Goal: Task Accomplishment & Management: Manage account settings

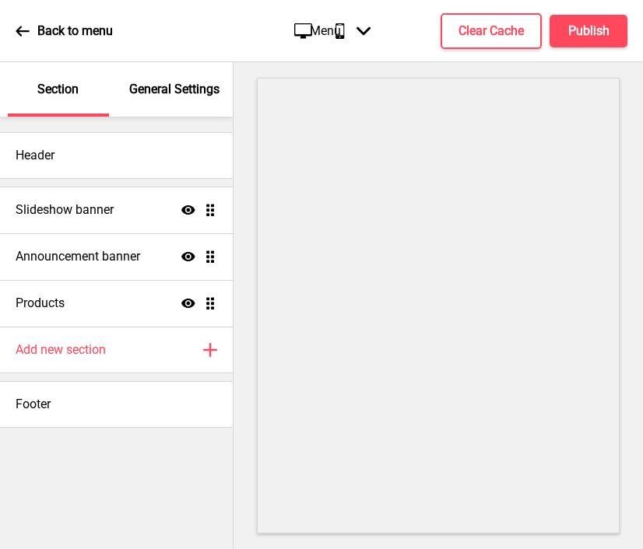
click at [167, 86] on p "General Settings" at bounding box center [174, 89] width 90 height 17
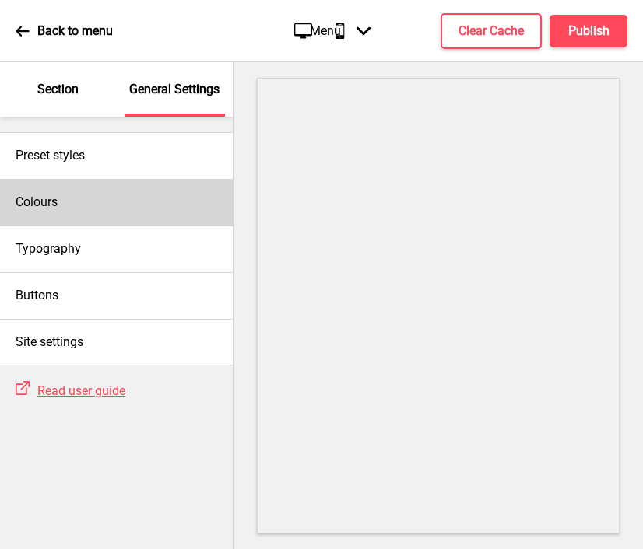
click at [149, 205] on div "Colours" at bounding box center [116, 202] width 233 height 47
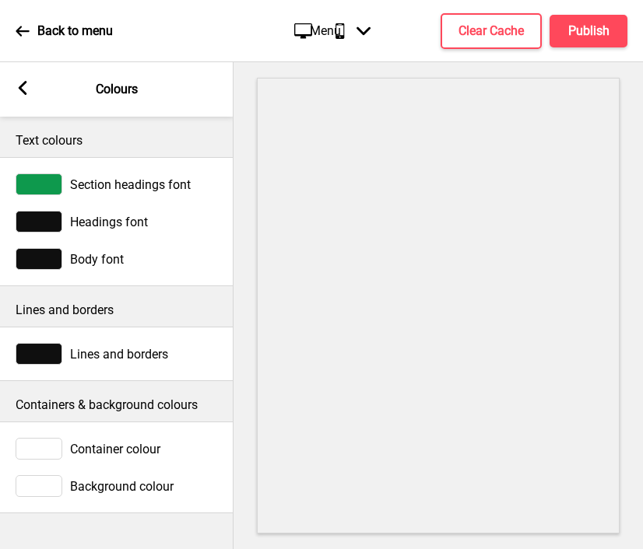
click at [34, 183] on div at bounding box center [39, 184] width 47 height 22
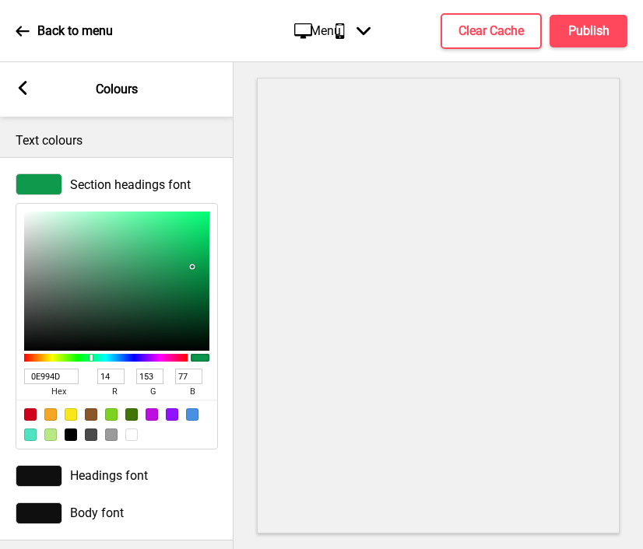
click at [54, 375] on input "0E994D" at bounding box center [51, 377] width 54 height 16
click at [40, 480] on div at bounding box center [39, 476] width 47 height 22
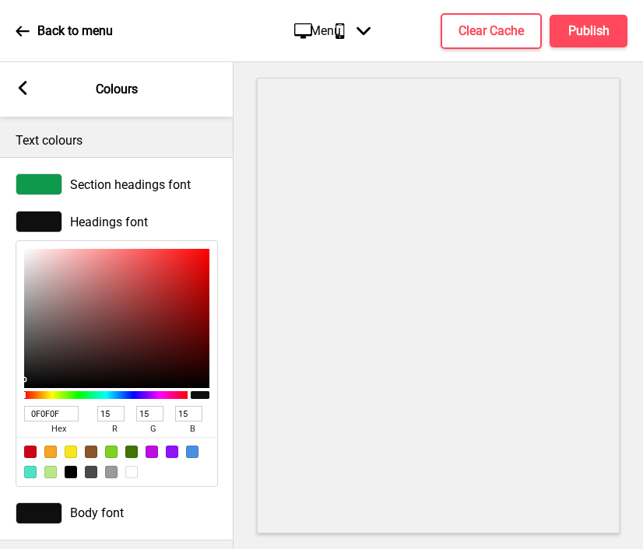
click at [55, 417] on input "0F0F0F" at bounding box center [51, 414] width 54 height 16
click at [35, 513] on div at bounding box center [39, 514] width 47 height 22
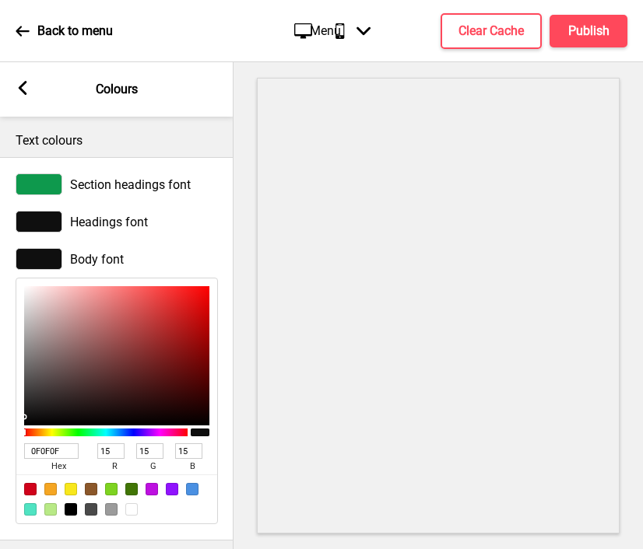
click at [55, 450] on input "0F0F0F" at bounding box center [51, 451] width 54 height 16
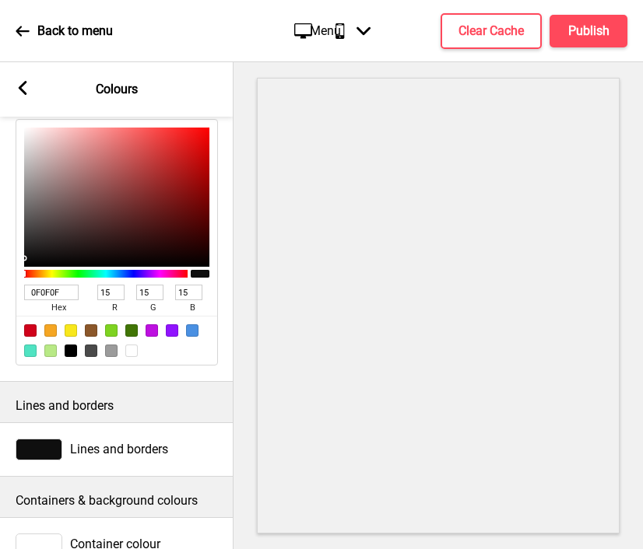
scroll to position [233, 0]
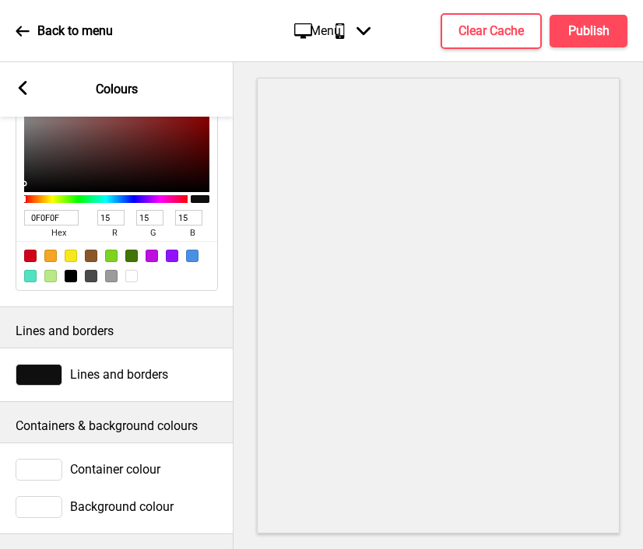
click at [47, 378] on div at bounding box center [39, 375] width 47 height 22
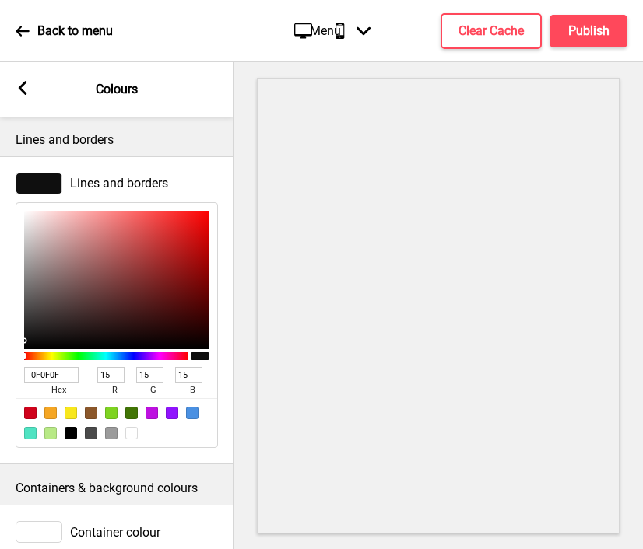
scroll to position [440, 0]
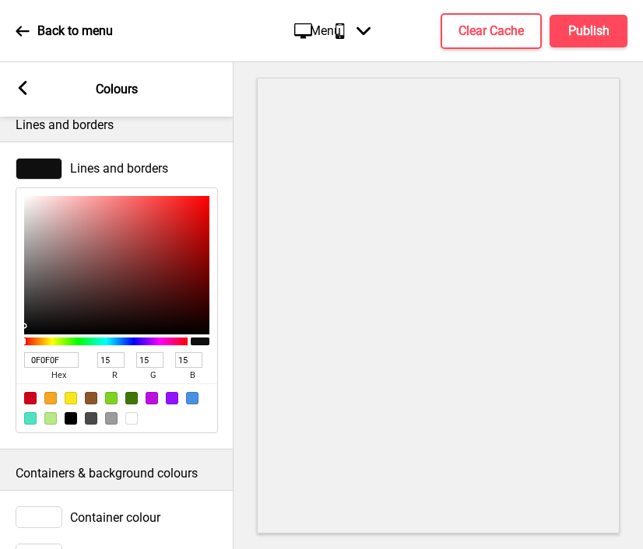
click at [49, 370] on span "hex" at bounding box center [58, 376] width 68 height 16
click at [44, 363] on input "0F0F0F" at bounding box center [51, 360] width 54 height 16
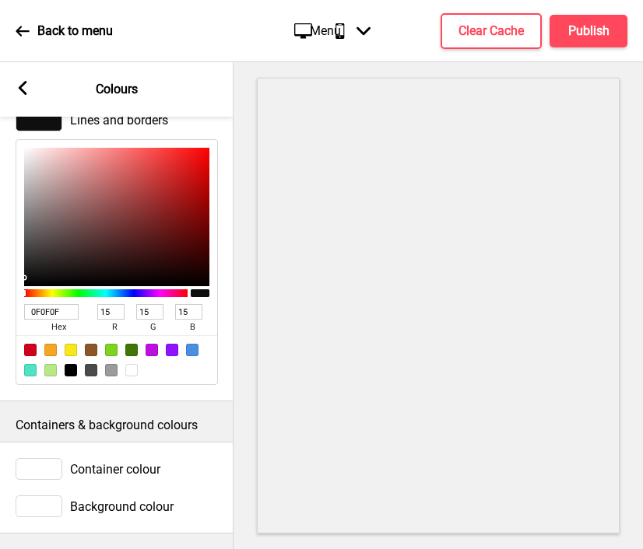
click at [37, 512] on div at bounding box center [39, 507] width 47 height 22
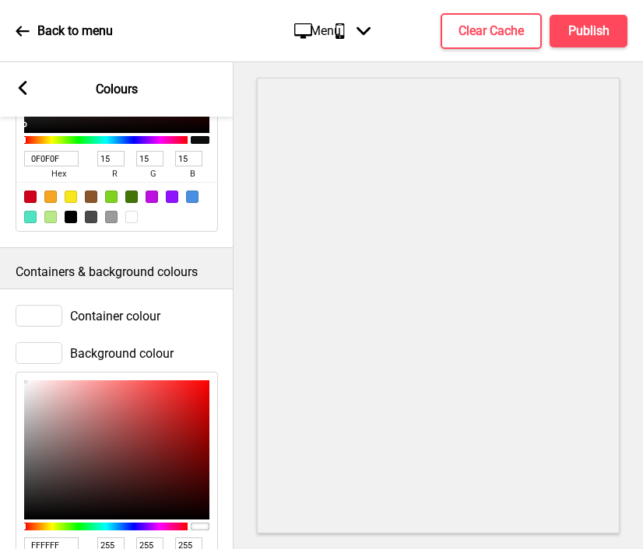
scroll to position [741, 0]
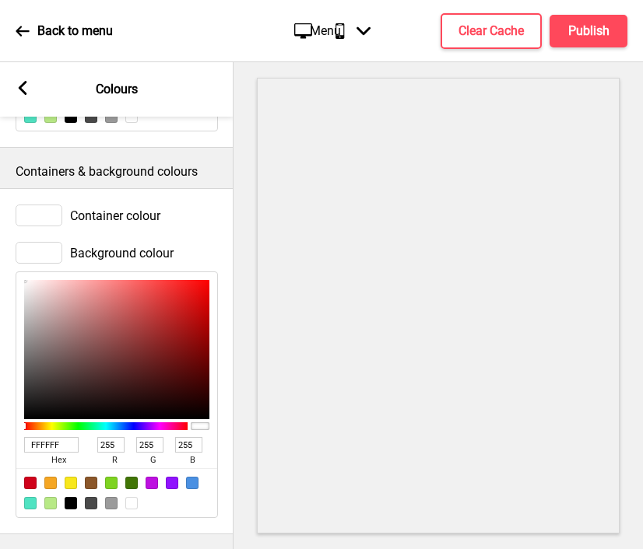
click at [25, 93] on icon at bounding box center [23, 88] width 9 height 14
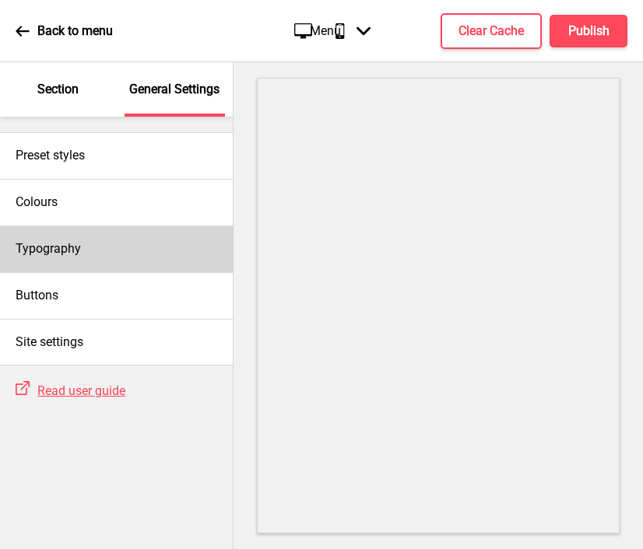
click at [98, 244] on div "Typography" at bounding box center [116, 249] width 233 height 47
select select "Vollkorn"
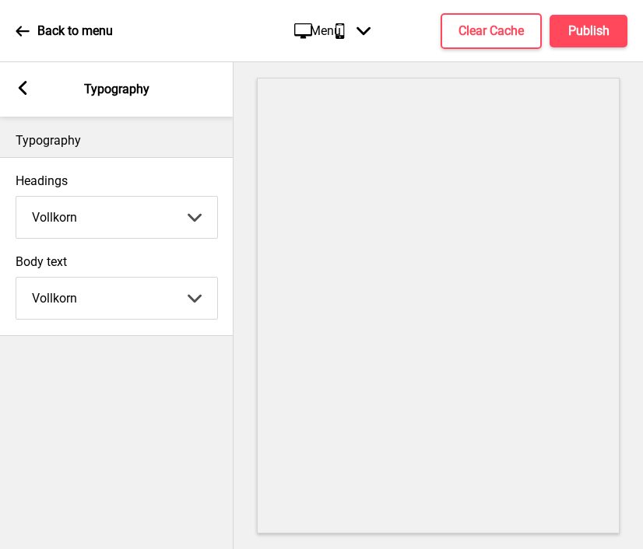
click at [23, 89] on rect at bounding box center [23, 88] width 14 height 14
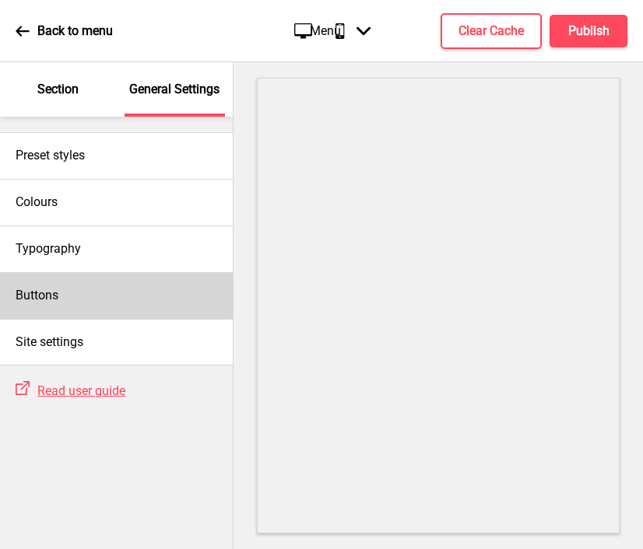
click at [96, 281] on div "Buttons" at bounding box center [116, 295] width 233 height 47
select select "raised"
select select "pill"
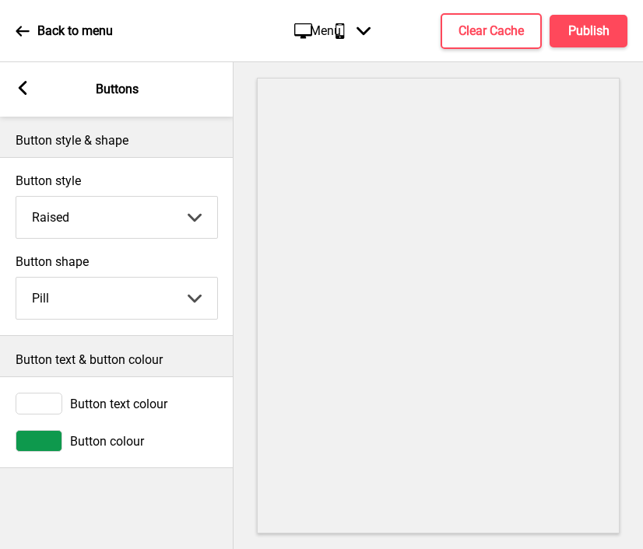
click at [43, 444] on div at bounding box center [39, 441] width 47 height 22
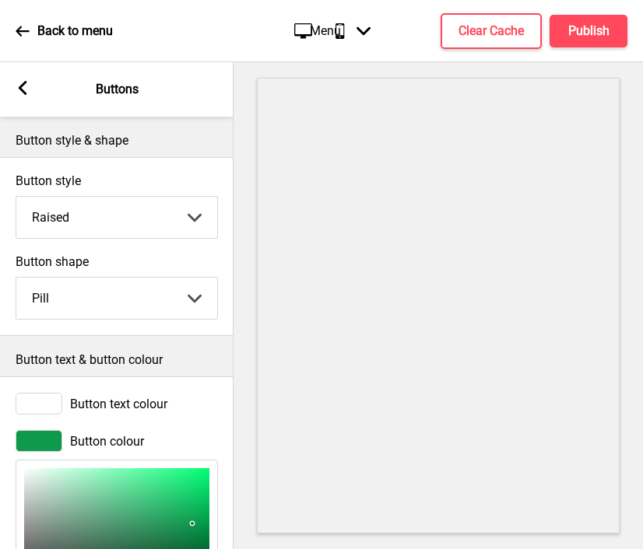
scroll to position [188, 0]
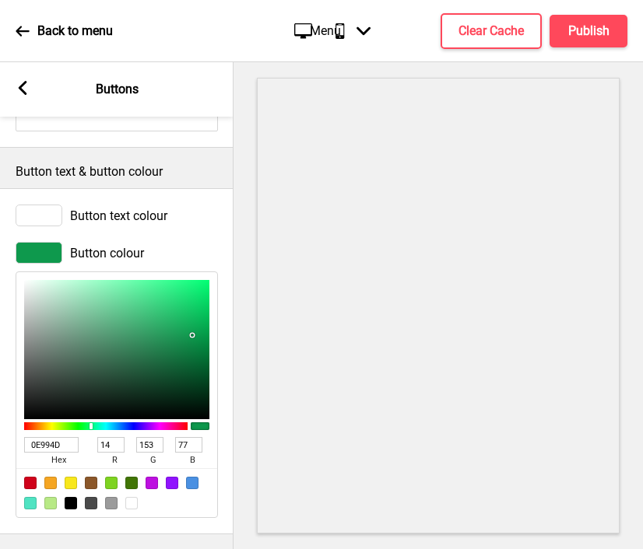
click at [47, 447] on input "0E994D" at bounding box center [51, 445] width 54 height 16
click at [17, 86] on rect at bounding box center [23, 88] width 14 height 14
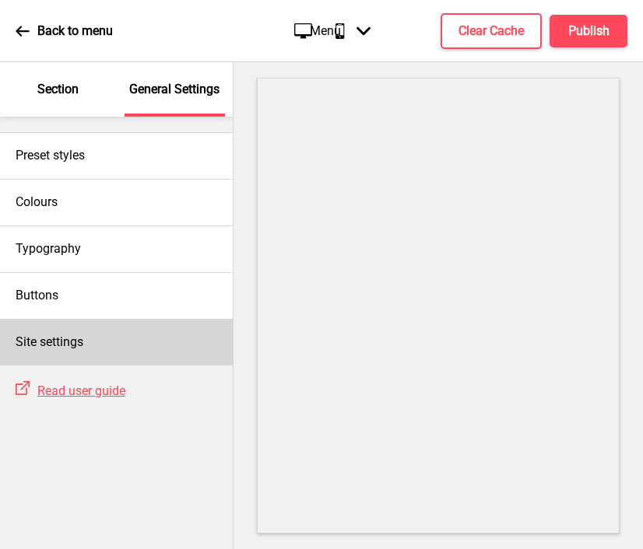
click at [87, 347] on div "Site settings" at bounding box center [116, 342] width 233 height 47
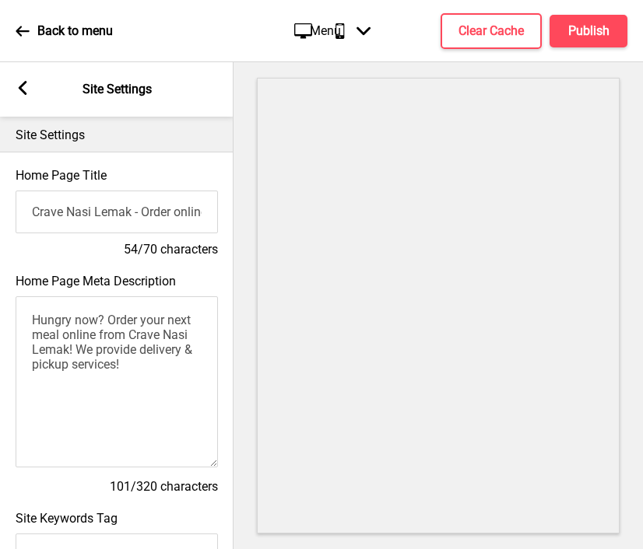
scroll to position [7, 0]
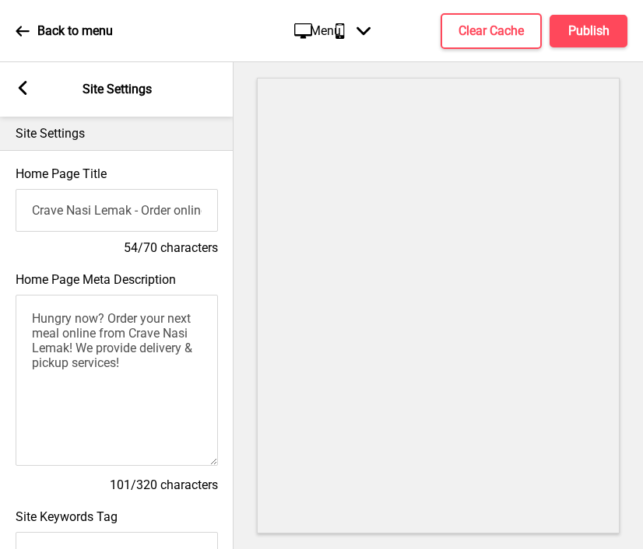
click at [156, 215] on input "Crave Nasi Lemak - Order online for delivery & pickup!" at bounding box center [117, 210] width 202 height 43
click at [90, 332] on textarea "Hungry now? Order your next meal online from Crave Nasi Lemak! We provide deliv…" at bounding box center [117, 380] width 202 height 171
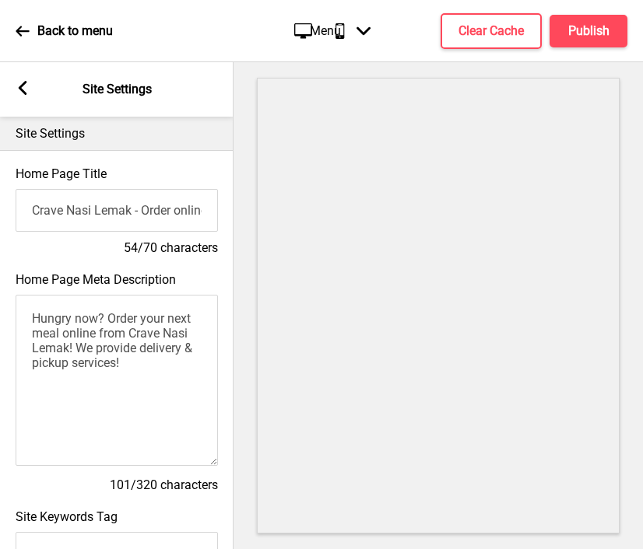
click at [90, 332] on textarea "Hungry now? Order your next meal online from Crave Nasi Lemak! We provide deliv…" at bounding box center [117, 380] width 202 height 171
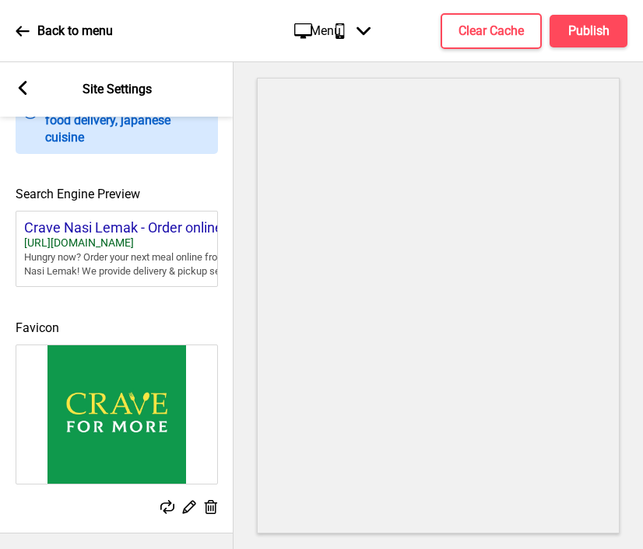
scroll to position [672, 0]
click at [189, 506] on rect at bounding box center [188, 507] width 16 height 16
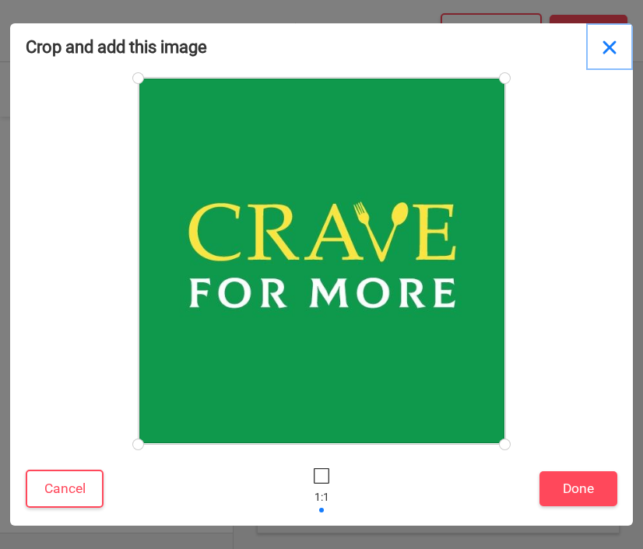
click at [612, 47] on button "Close" at bounding box center [609, 46] width 47 height 47
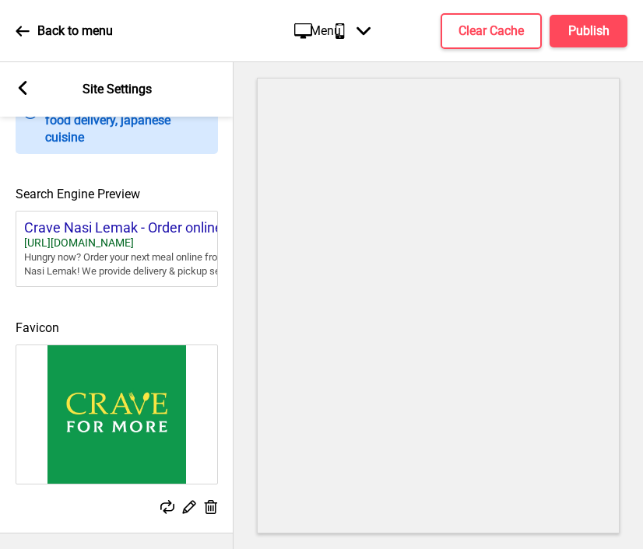
click at [23, 84] on icon at bounding box center [23, 88] width 9 height 14
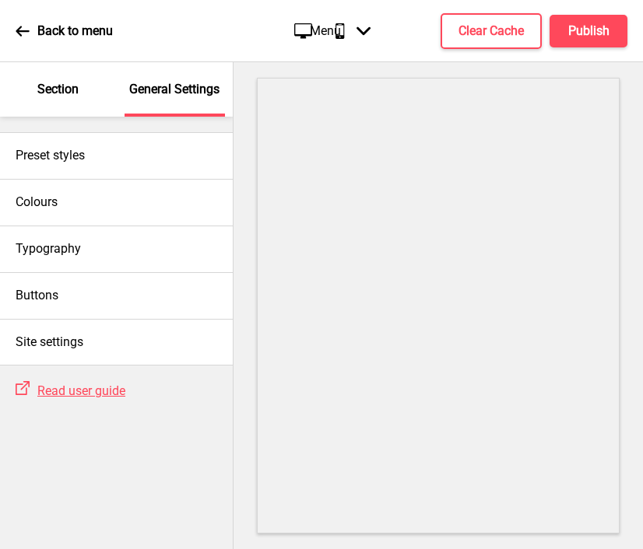
click at [48, 81] on p "Section" at bounding box center [57, 89] width 41 height 17
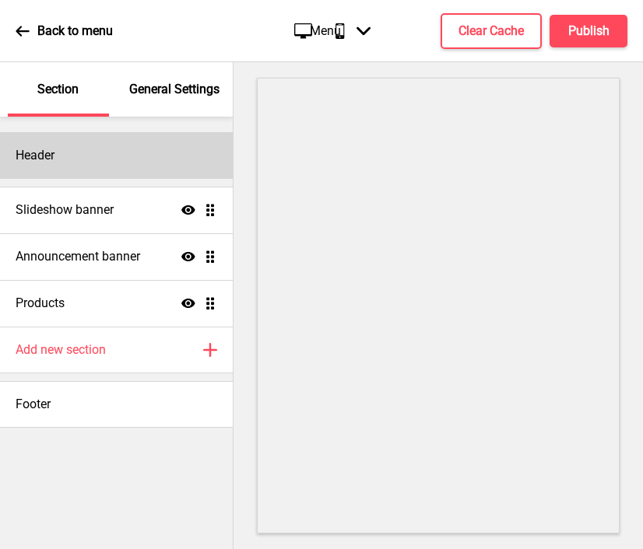
click at [44, 155] on h4 "Header" at bounding box center [35, 155] width 39 height 17
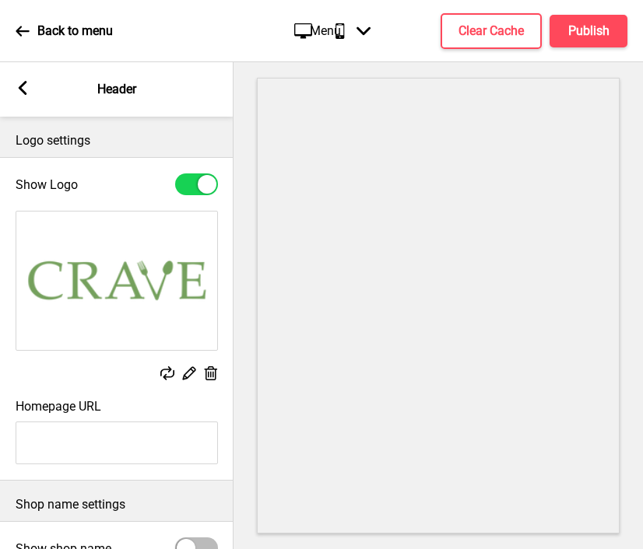
click at [187, 375] on rect at bounding box center [188, 373] width 16 height 16
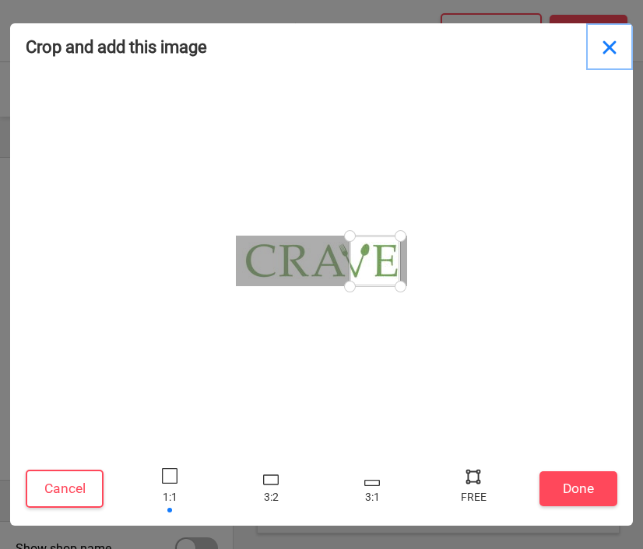
click at [605, 44] on button "Close" at bounding box center [609, 46] width 47 height 47
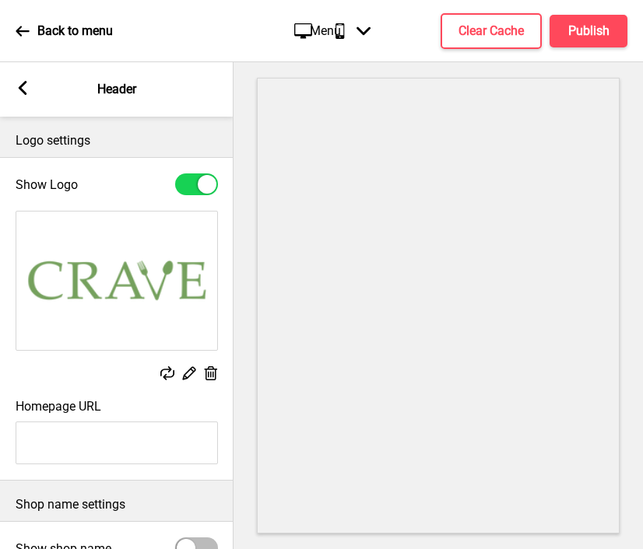
scroll to position [174, 0]
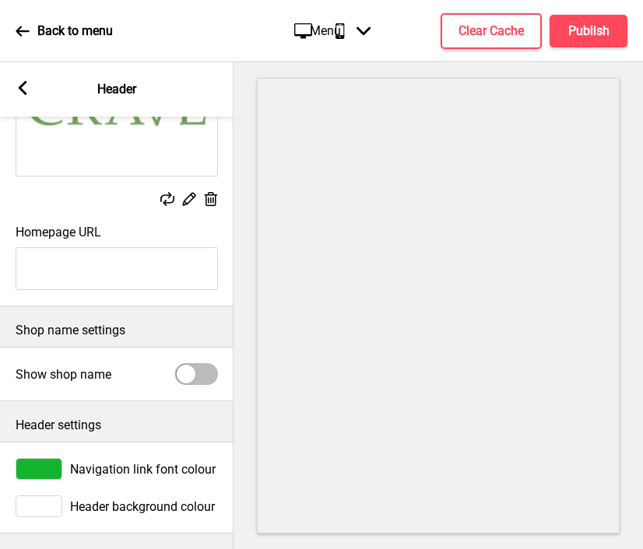
click at [36, 471] on div at bounding box center [39, 469] width 47 height 22
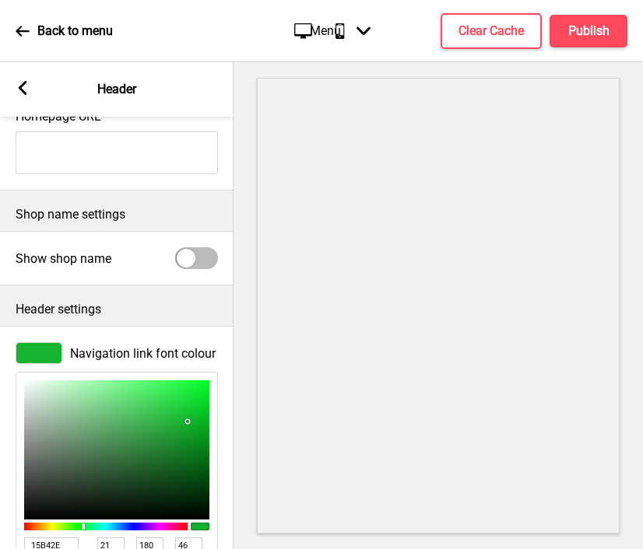
scroll to position [428, 0]
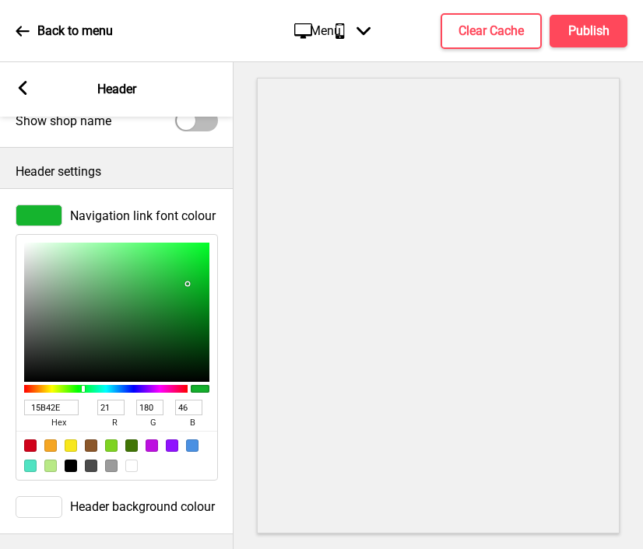
click at [44, 409] on input "15B42E" at bounding box center [51, 408] width 54 height 16
click at [40, 509] on div at bounding box center [39, 507] width 47 height 22
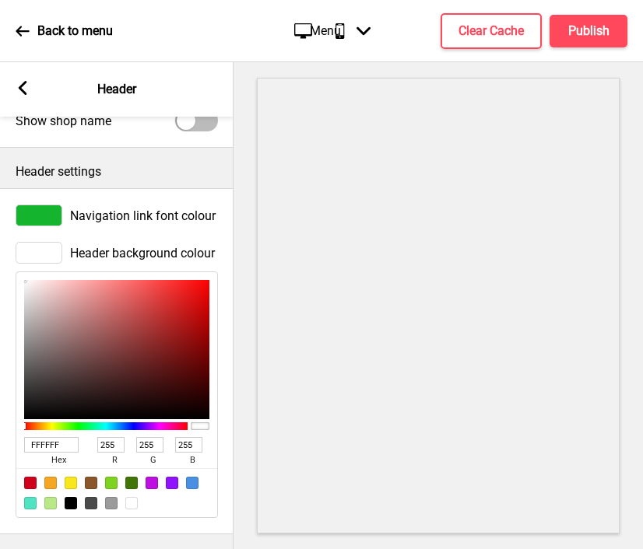
scroll to position [0, 0]
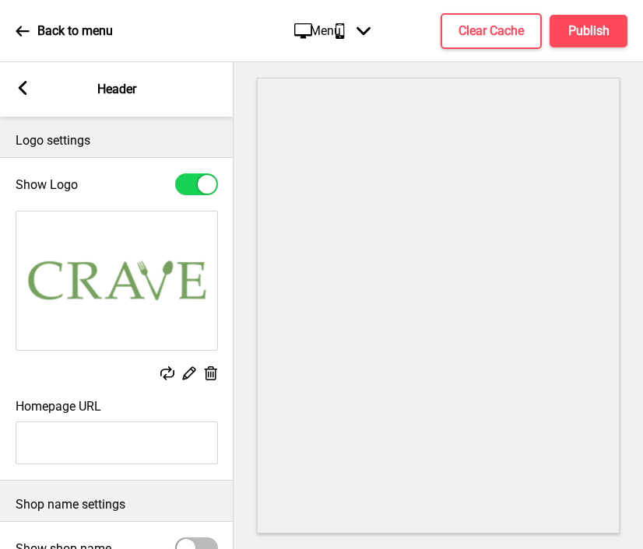
click at [18, 86] on rect at bounding box center [23, 88] width 14 height 14
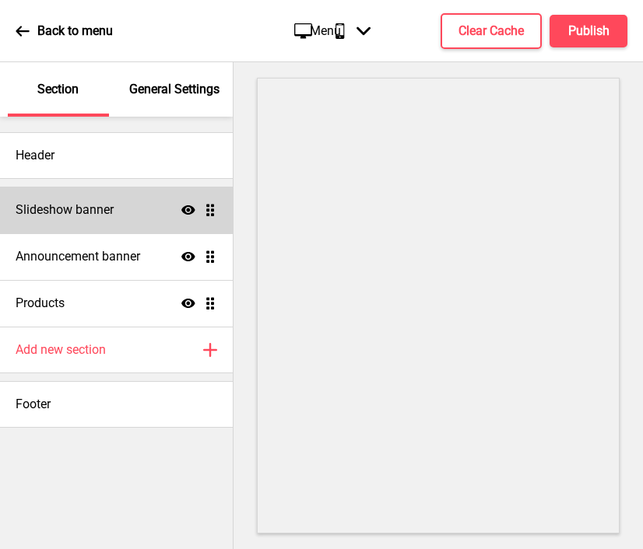
click at [96, 209] on h4 "Slideshow banner" at bounding box center [65, 210] width 98 height 17
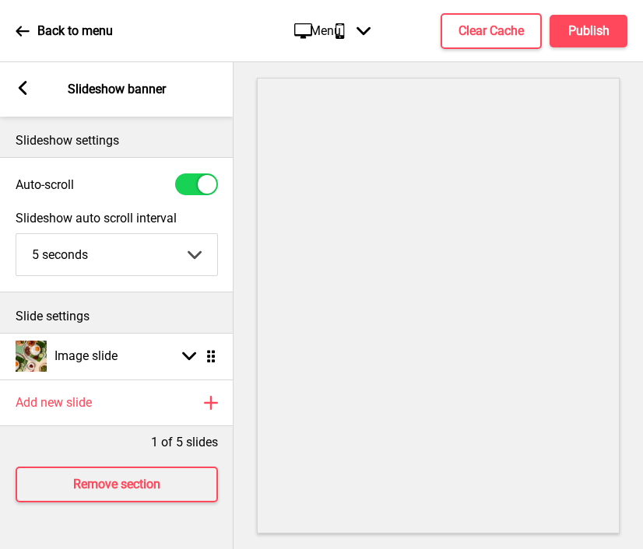
click at [198, 188] on div at bounding box center [207, 184] width 19 height 19
checkbox input "false"
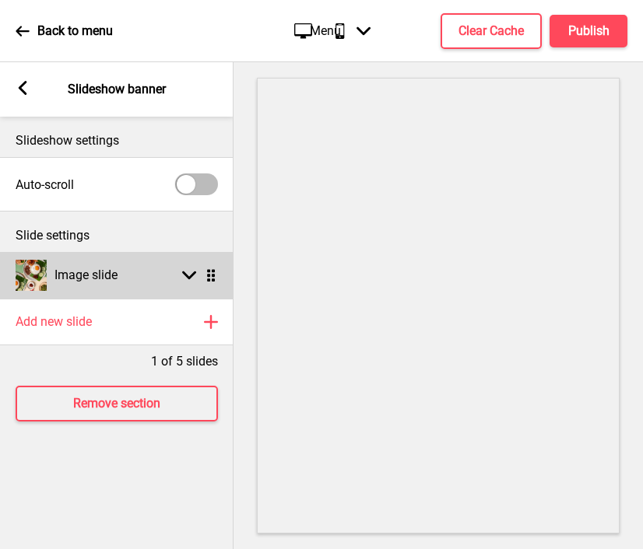
click at [89, 282] on h4 "Image slide" at bounding box center [85, 275] width 63 height 17
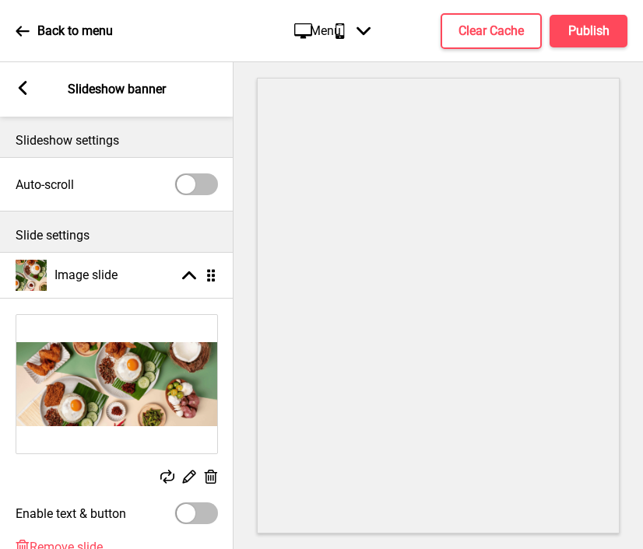
click at [189, 476] on rect at bounding box center [188, 476] width 16 height 16
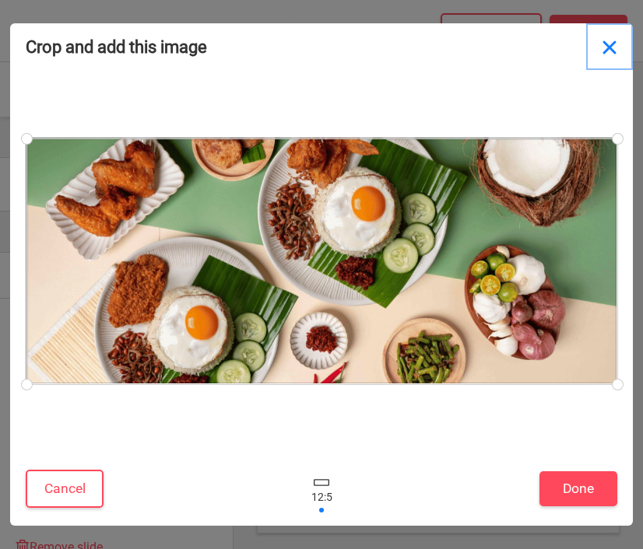
click at [603, 51] on button "Close" at bounding box center [609, 46] width 47 height 47
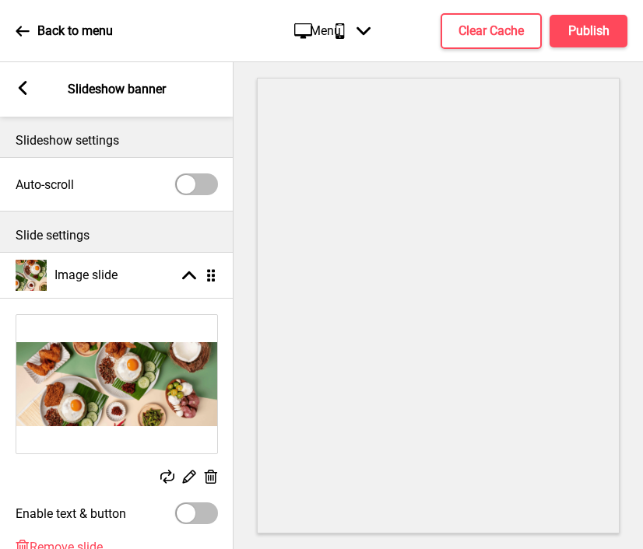
scroll to position [174, 0]
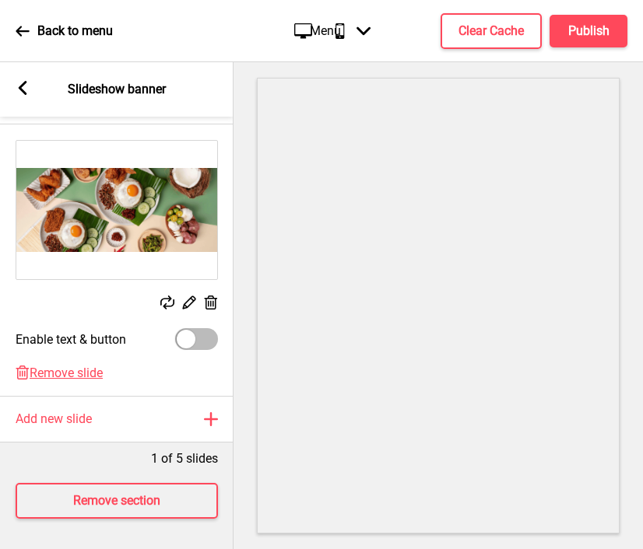
click at [34, 100] on div "Arrow left Slideshow banner" at bounding box center [116, 89] width 233 height 54
click at [23, 91] on icon at bounding box center [23, 88] width 9 height 14
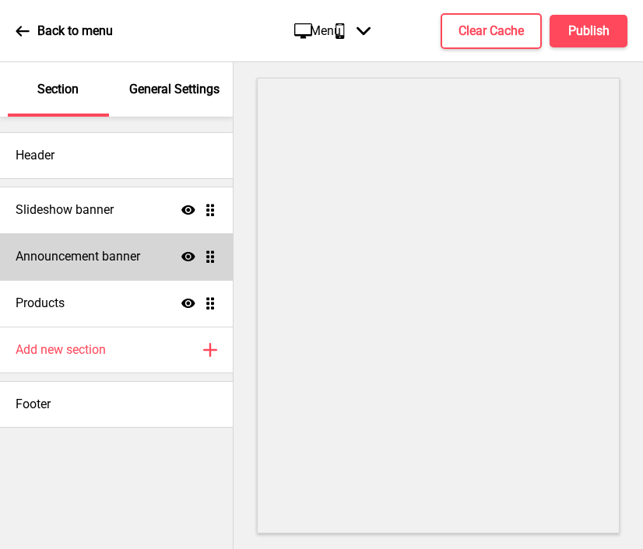
click at [125, 256] on h4 "Announcement banner" at bounding box center [78, 256] width 124 height 17
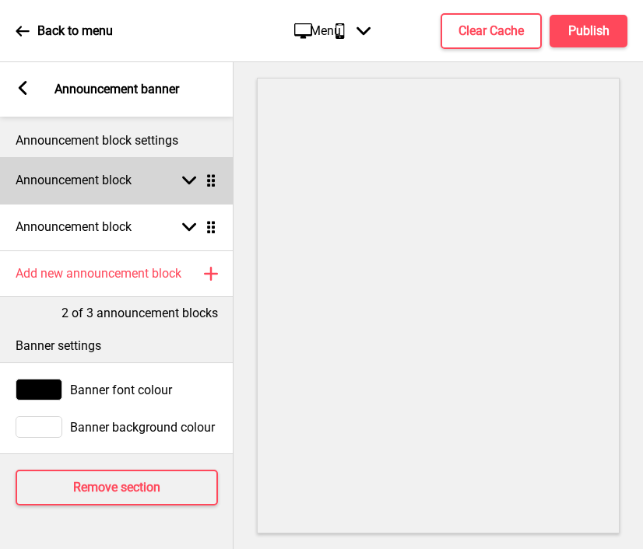
click at [125, 197] on div "Announcement block Arrow down Drag" at bounding box center [116, 180] width 233 height 47
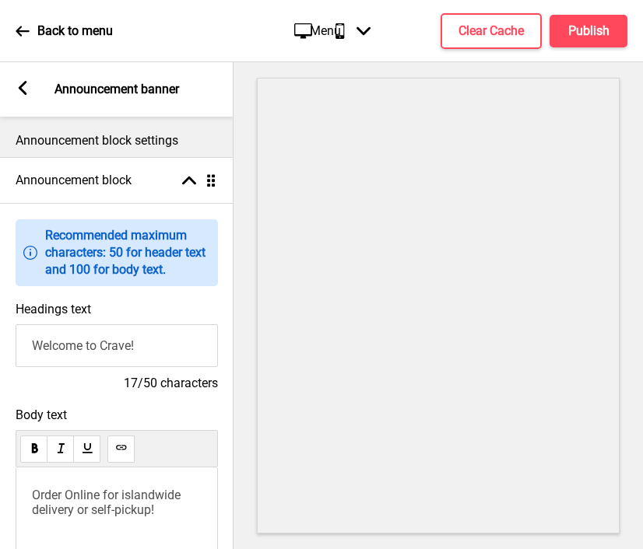
click at [148, 344] on input "Welcome to Crave!" at bounding box center [117, 345] width 202 height 43
click at [98, 495] on span "Order Online for islandwide delivery or self-pickup!" at bounding box center [108, 503] width 152 height 30
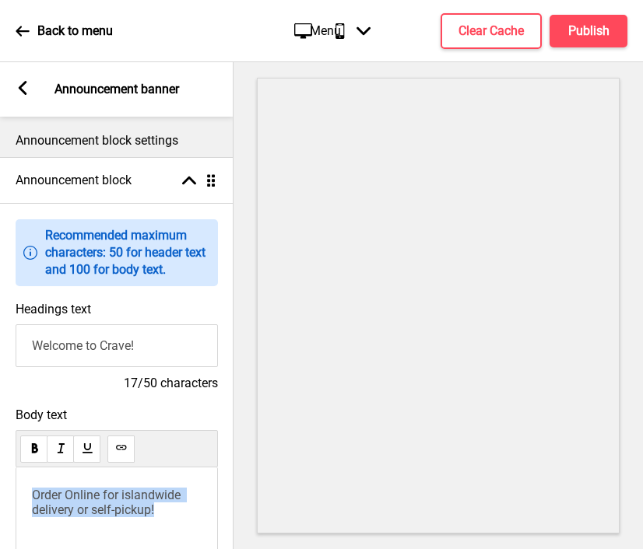
click at [98, 495] on span "Order Online for islandwide delivery or self-pickup!" at bounding box center [108, 503] width 152 height 30
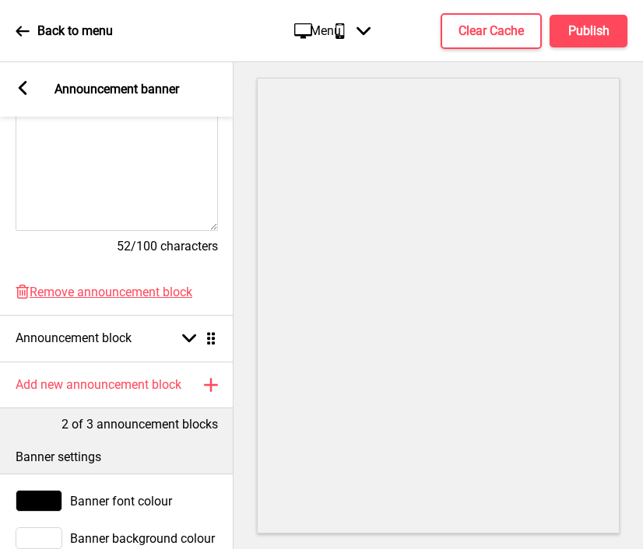
scroll to position [405, 0]
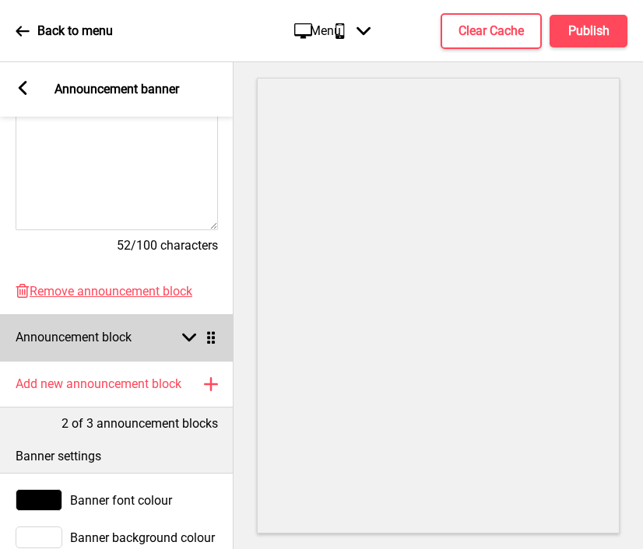
click at [84, 346] on div "Announcement block Arrow down Drag" at bounding box center [116, 337] width 233 height 47
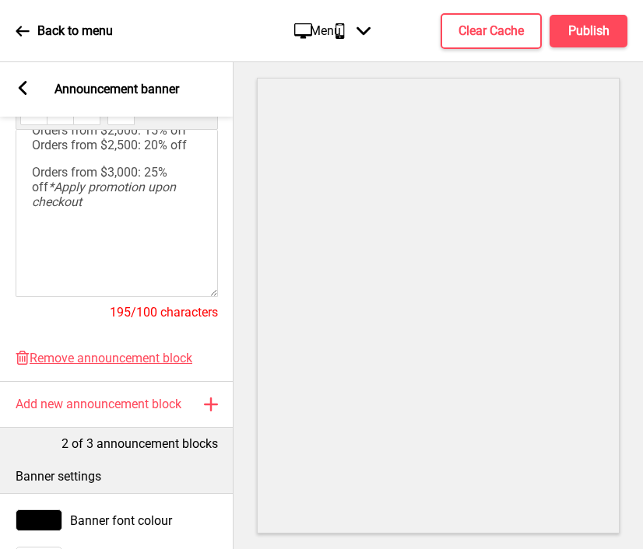
scroll to position [503, 0]
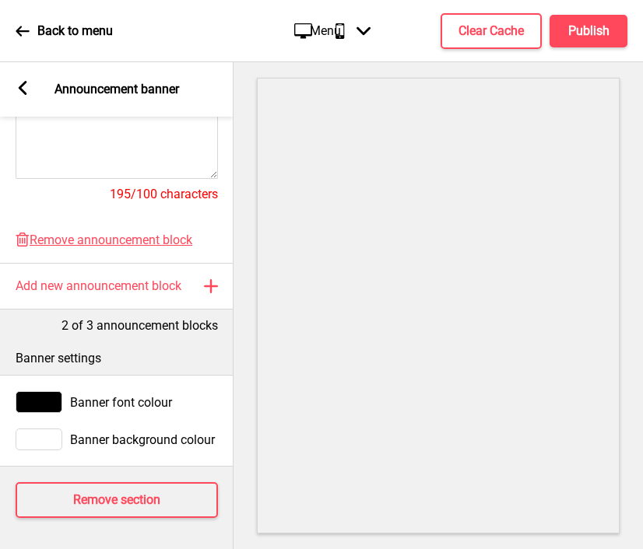
click at [25, 86] on rect at bounding box center [23, 88] width 14 height 14
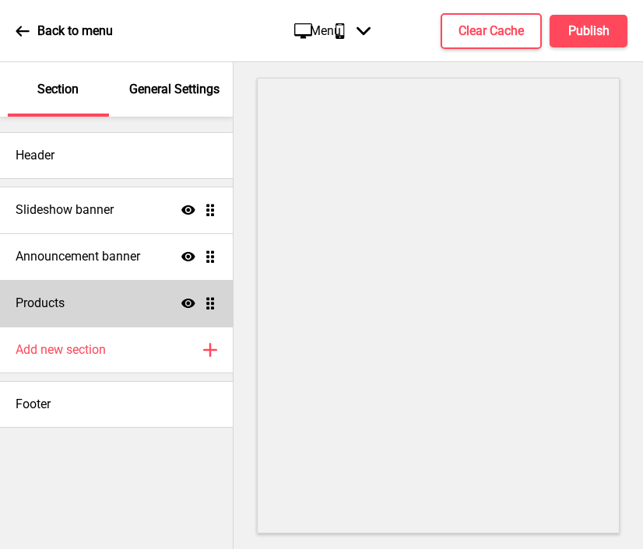
click at [104, 311] on div "Products Show Drag" at bounding box center [116, 303] width 233 height 47
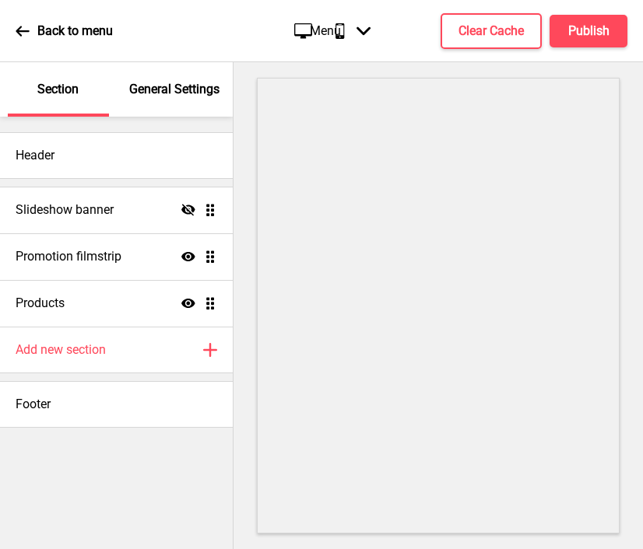
click at [151, 93] on p "General Settings" at bounding box center [174, 89] width 90 height 17
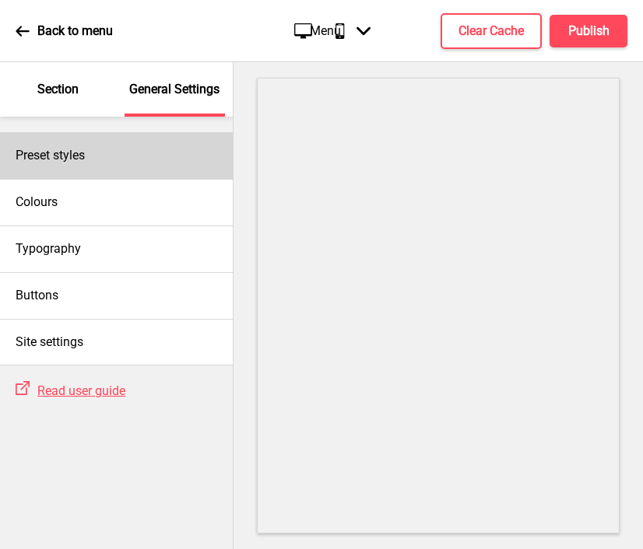
click at [134, 145] on div "Preset styles" at bounding box center [116, 155] width 233 height 47
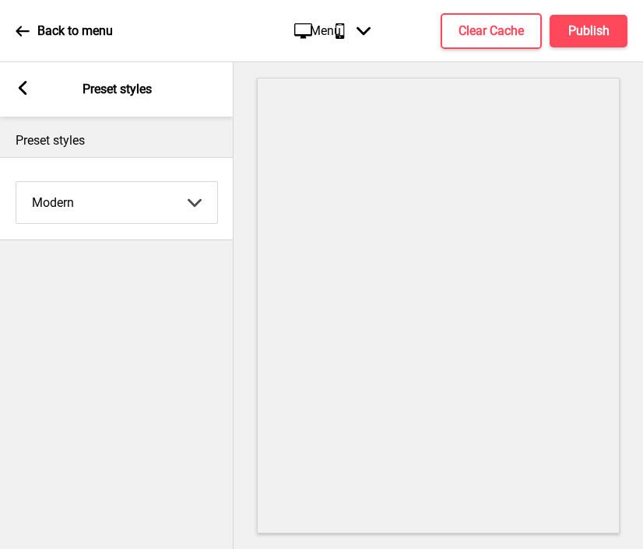
click at [117, 202] on select "Coffee Contrast Dark Earth Marine Minimalist Modern Oddle Pastel Yellow Fruits …" at bounding box center [116, 202] width 201 height 41
select select "minimalist"
click at [16, 182] on select "Coffee Contrast Dark Earth Marine Minimalist Modern Oddle Pastel Yellow Fruits …" at bounding box center [116, 202] width 201 height 41
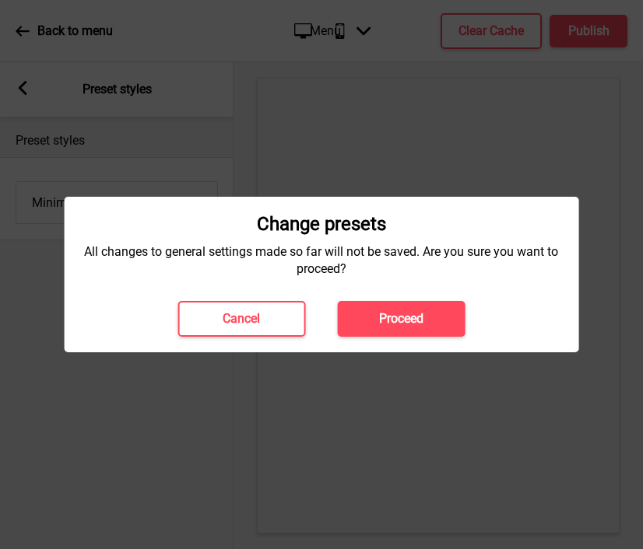
click at [371, 317] on button "Proceed" at bounding box center [401, 319] width 128 height 36
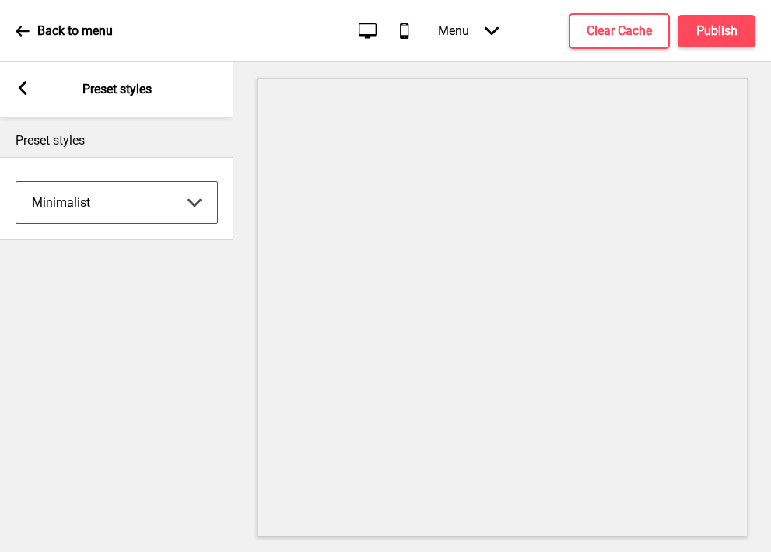
click at [19, 93] on rect at bounding box center [23, 88] width 14 height 14
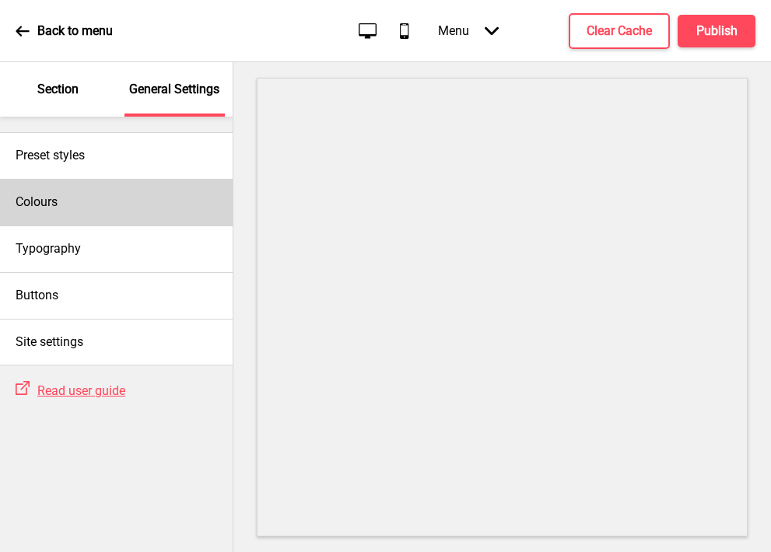
click at [114, 186] on div "Colours" at bounding box center [116, 202] width 233 height 47
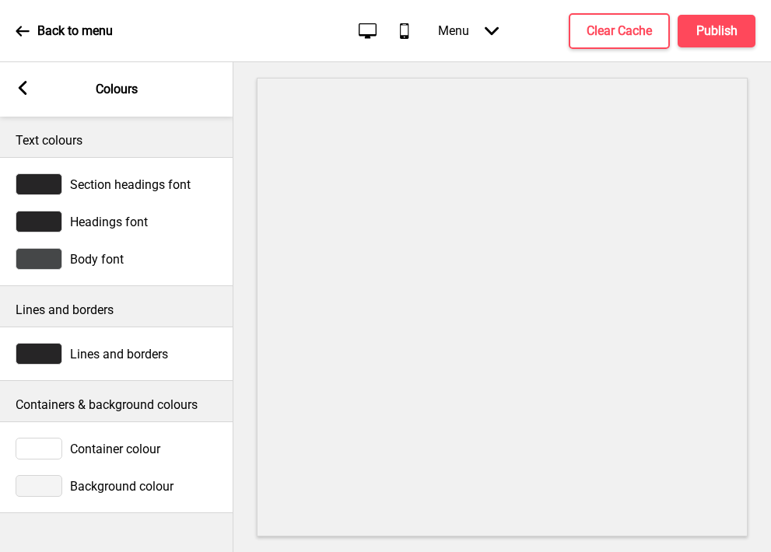
click at [50, 181] on div at bounding box center [39, 184] width 47 height 22
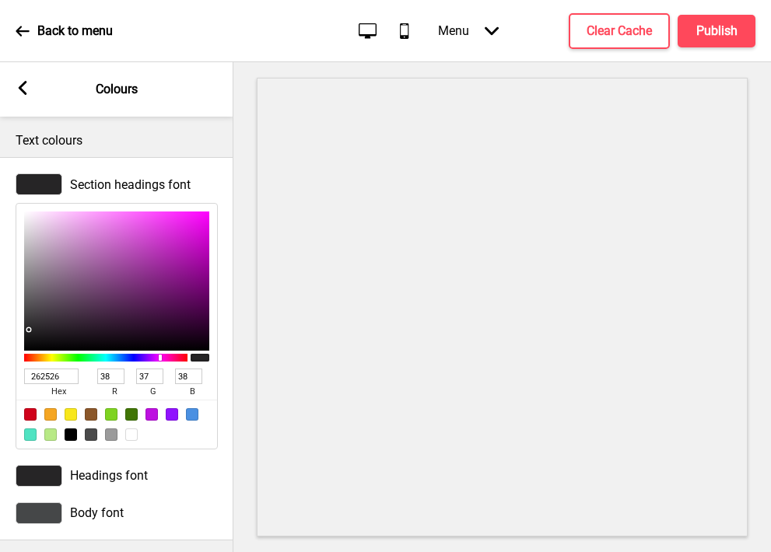
click at [61, 373] on input "262526" at bounding box center [51, 377] width 54 height 16
paste input "0E994D"
type input "0E994D"
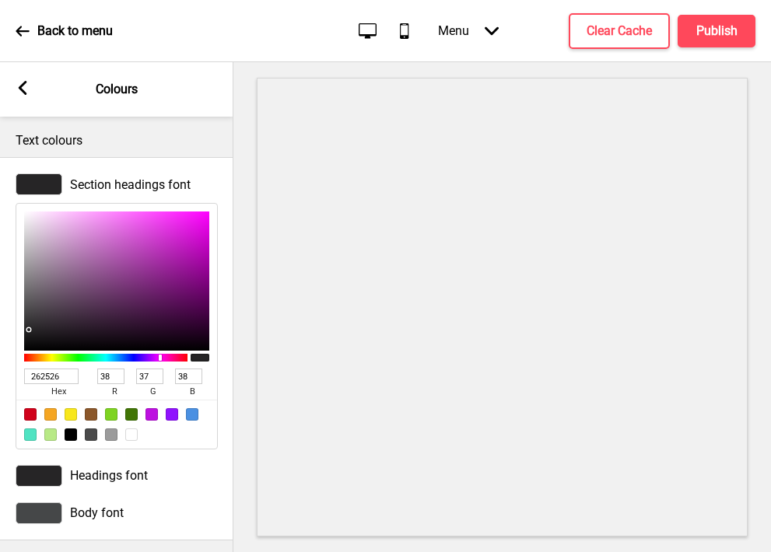
type input "14"
type input "153"
type input "77"
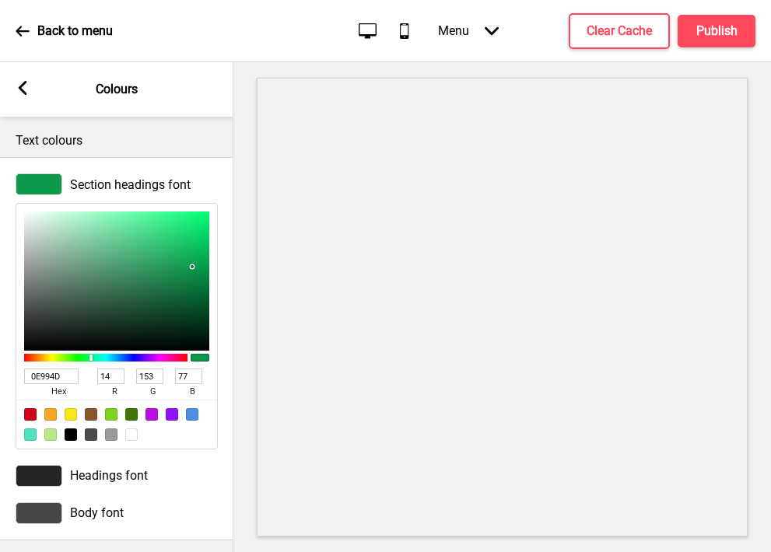
type input "0E994D"
click at [47, 475] on div at bounding box center [39, 476] width 47 height 22
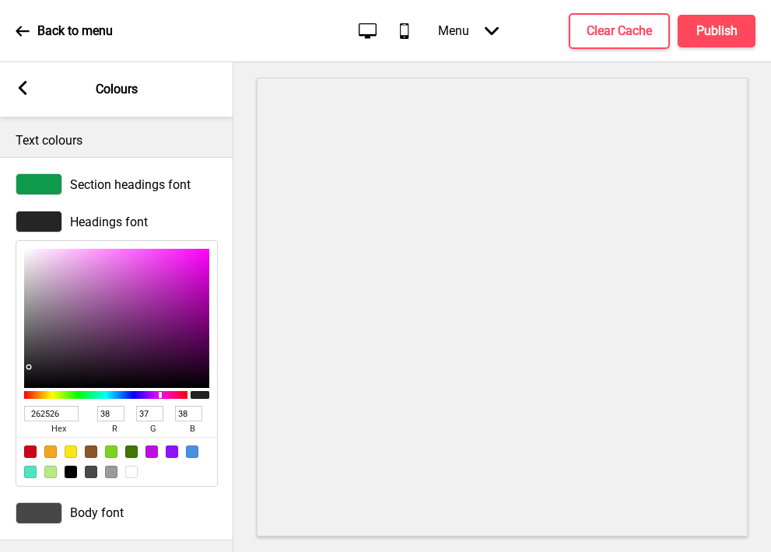
click at [47, 420] on input "262526" at bounding box center [51, 414] width 54 height 16
paste input "0F0F0F"
type input "0F0F0F"
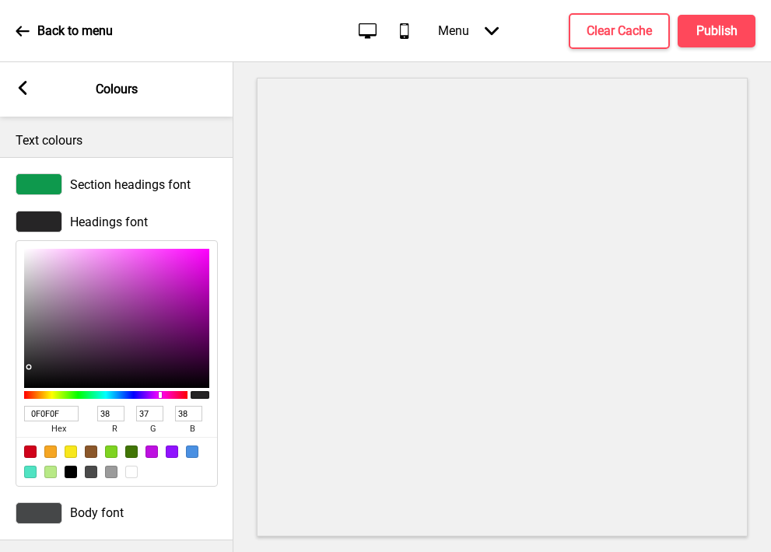
type input "15"
type input "0F0F0F"
click at [45, 518] on div at bounding box center [39, 514] width 47 height 22
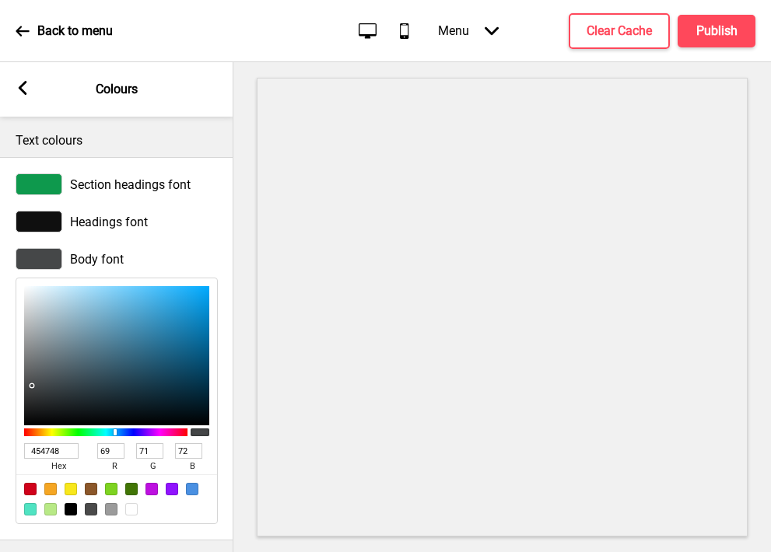
click at [54, 451] on input "454748" at bounding box center [51, 451] width 54 height 16
paste input "0F0F0F"
type input "0F0F0F"
type input "15"
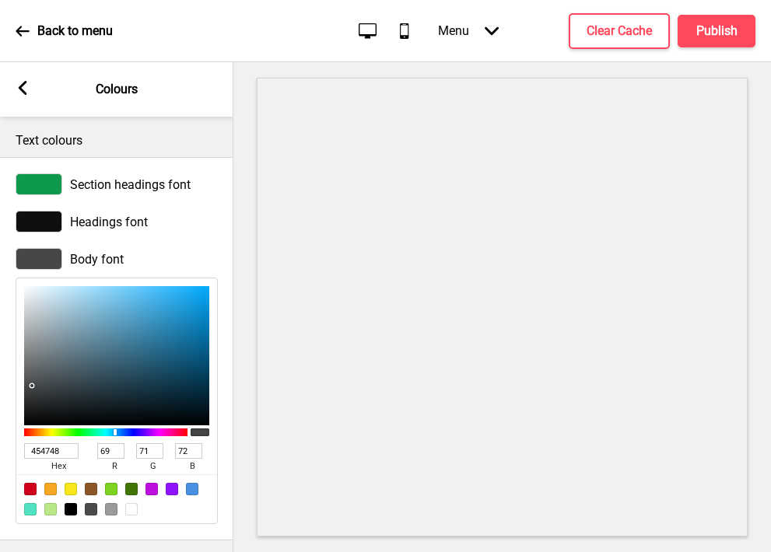
type input "15"
type input "0F0F0F"
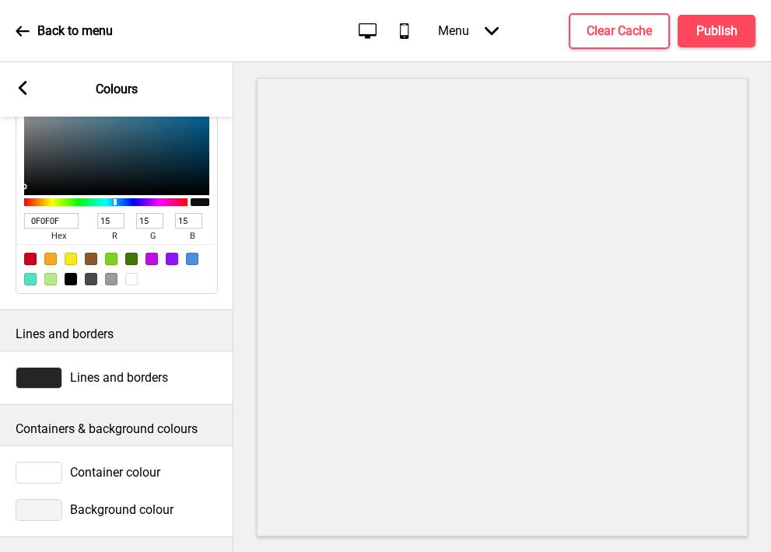
click at [48, 378] on div at bounding box center [39, 378] width 47 height 22
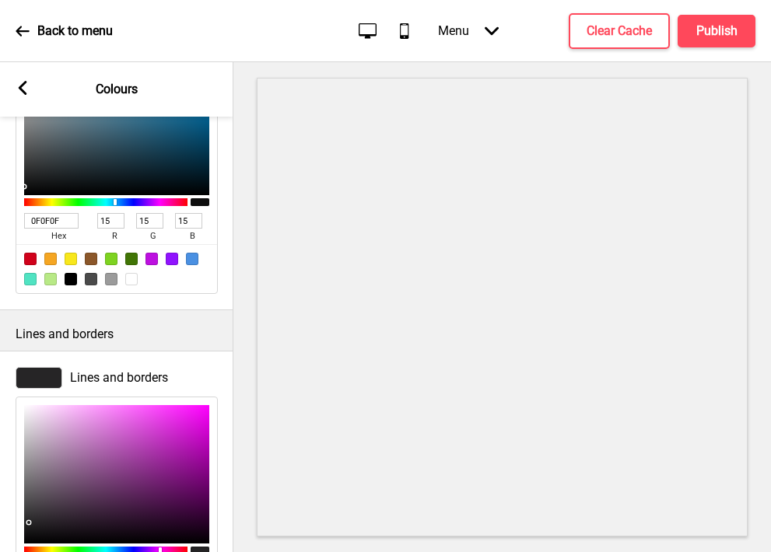
scroll to position [485, 0]
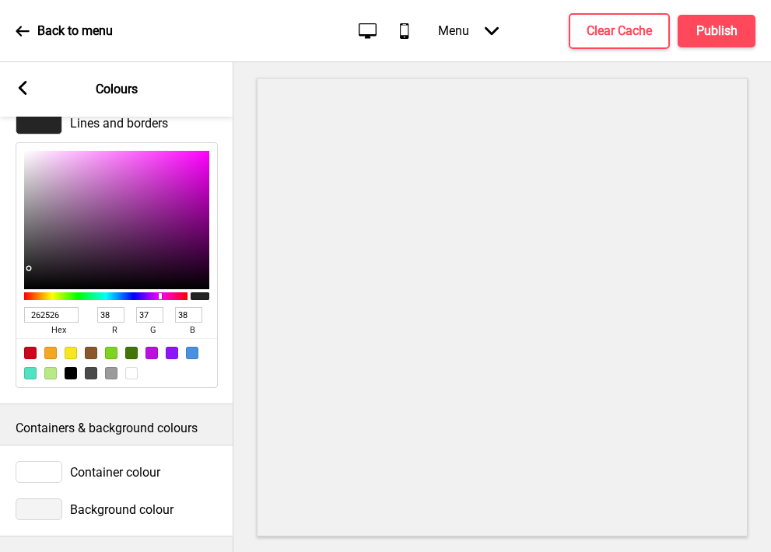
click at [44, 317] on input "262526" at bounding box center [51, 315] width 54 height 16
paste input "0F0F0F"
type input "0F0F0F"
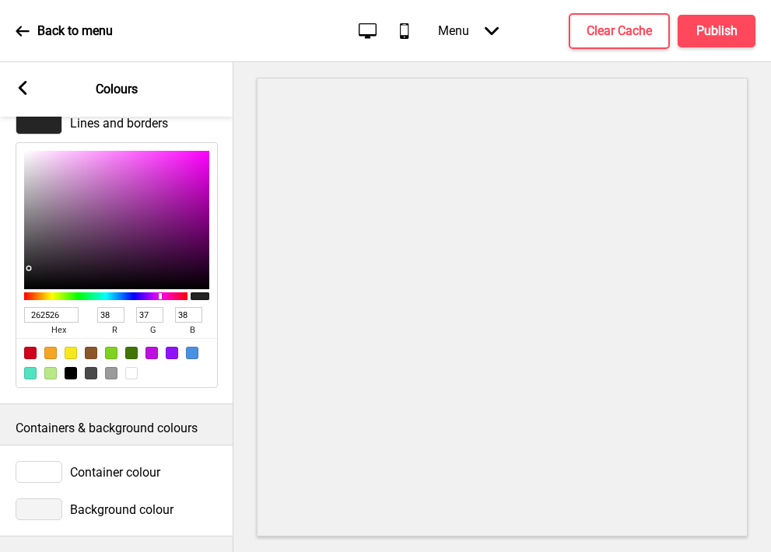
type input "15"
type input "0F0F0F"
click at [37, 468] on div at bounding box center [39, 472] width 47 height 22
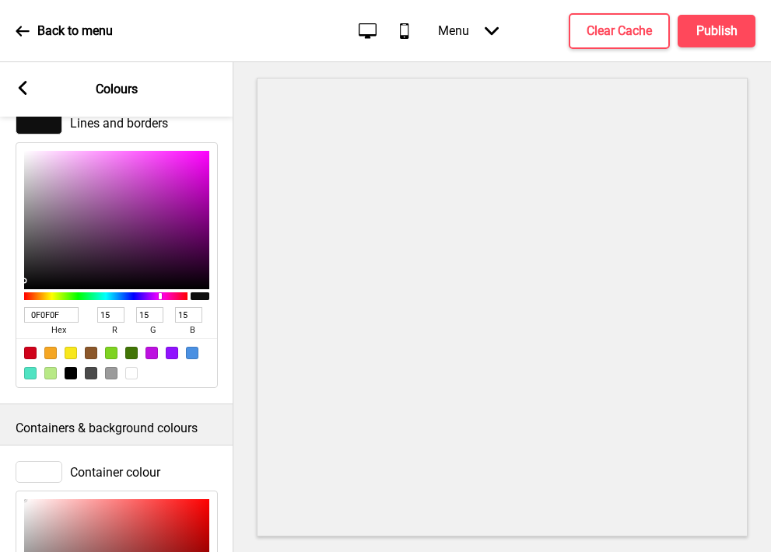
scroll to position [738, 0]
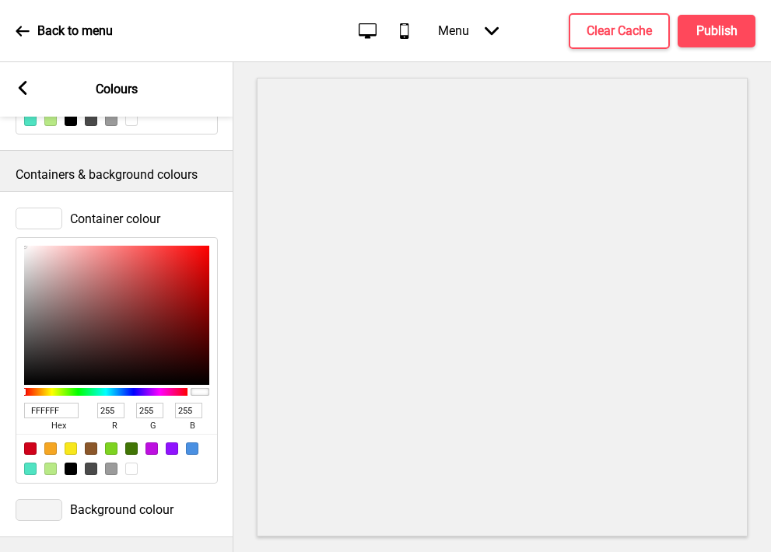
click at [37, 510] on div at bounding box center [39, 510] width 47 height 22
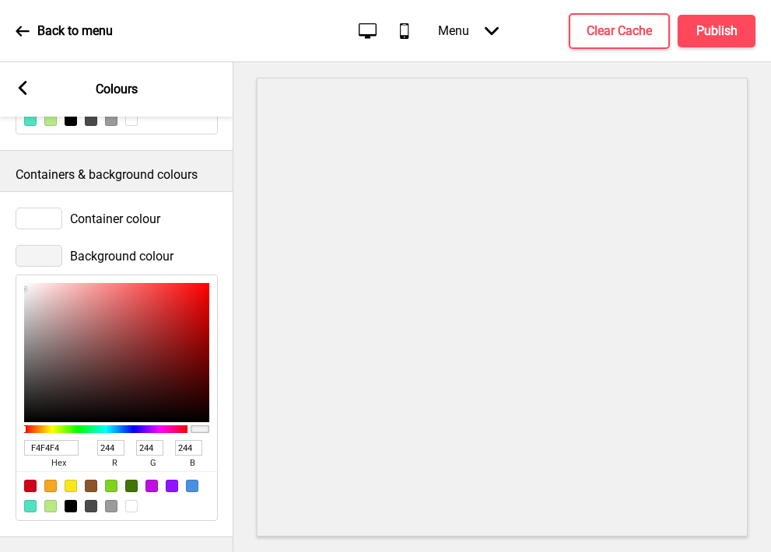
click at [130, 503] on div at bounding box center [131, 506] width 12 height 12
type input "FFFFFF"
type input "255"
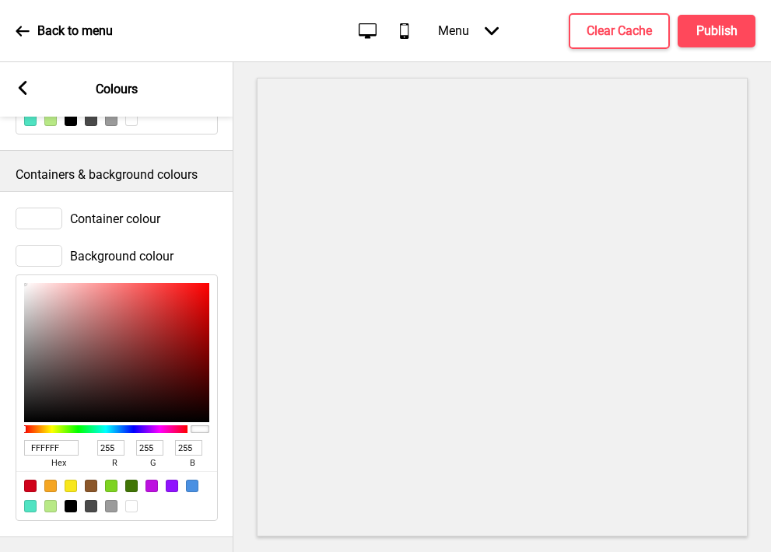
click at [31, 91] on div "Arrow left Colours" at bounding box center [116, 89] width 233 height 54
click at [24, 87] on rect at bounding box center [23, 88] width 14 height 14
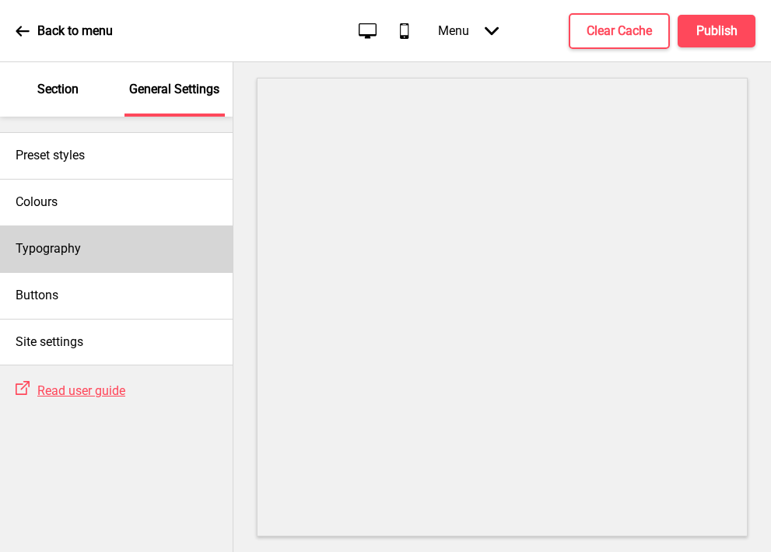
click at [94, 248] on div "Typography" at bounding box center [116, 249] width 233 height 47
select select "Nunito Sans"
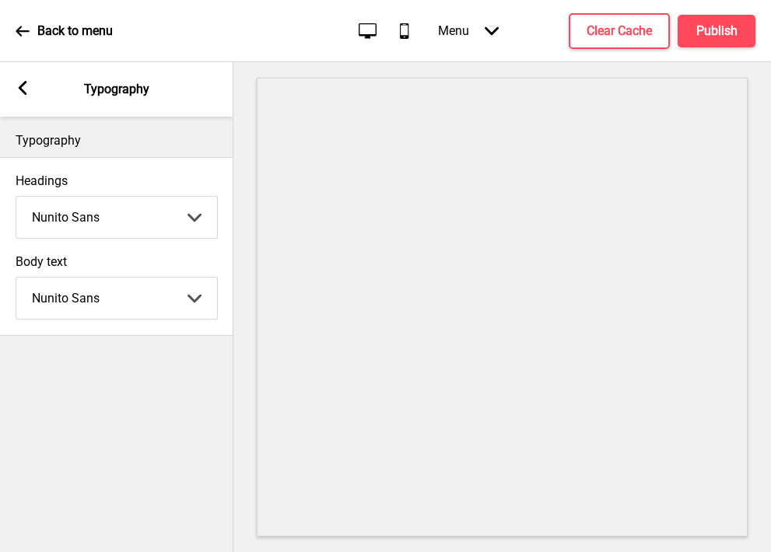
click at [75, 223] on select "Abhaya Libre Abril Fatface Adobe Garamond Pro Arimo Arsenal Arvo Berkshire Swas…" at bounding box center [116, 217] width 201 height 41
select select "Vollkorn"
click at [16, 197] on select "Abhaya Libre Abril Fatface Adobe Garamond Pro Arimo Arsenal Arvo Berkshire Swas…" at bounding box center [116, 217] width 201 height 41
click at [80, 294] on select "Abhaya Libre Abril Fatface Adobe Garamond Pro Arimo Arsenal Arvo Berkshire Swas…" at bounding box center [116, 298] width 201 height 41
select select "Vollkorn"
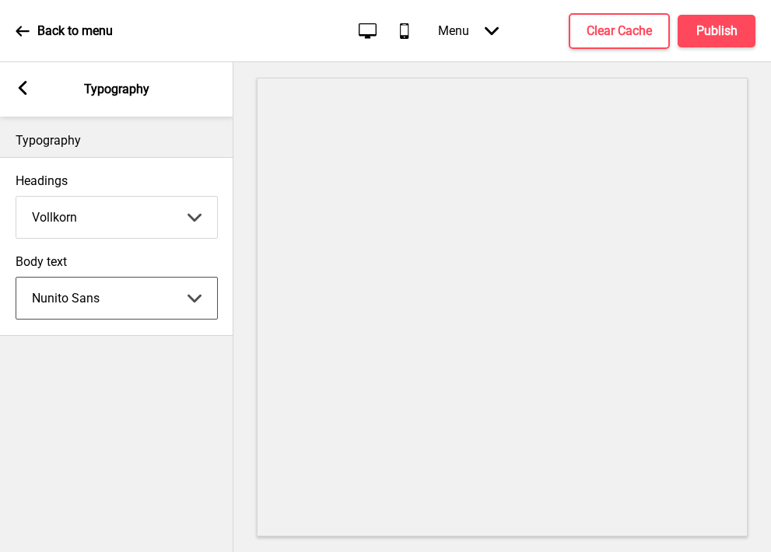
click at [16, 278] on select "Abhaya Libre Abril Fatface Adobe Garamond Pro Arimo Arsenal Arvo Berkshire Swas…" at bounding box center [116, 298] width 201 height 41
click at [22, 86] on icon at bounding box center [23, 88] width 9 height 14
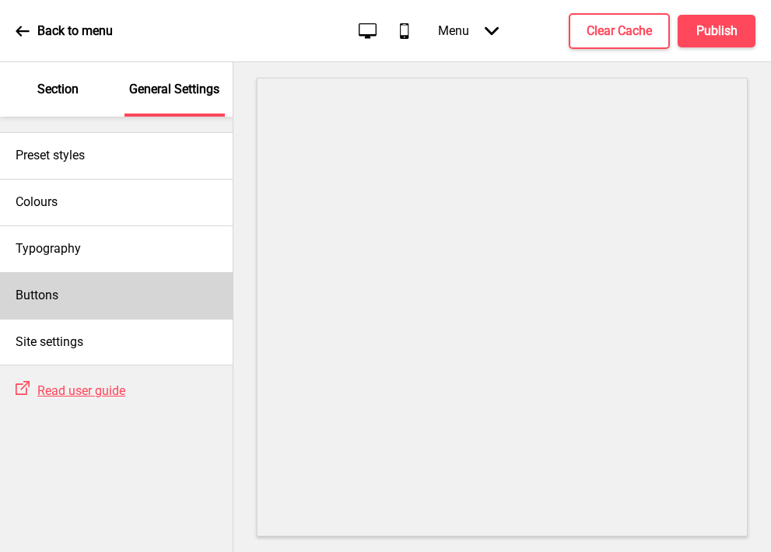
click at [44, 304] on div "Buttons" at bounding box center [116, 295] width 233 height 47
select select "square"
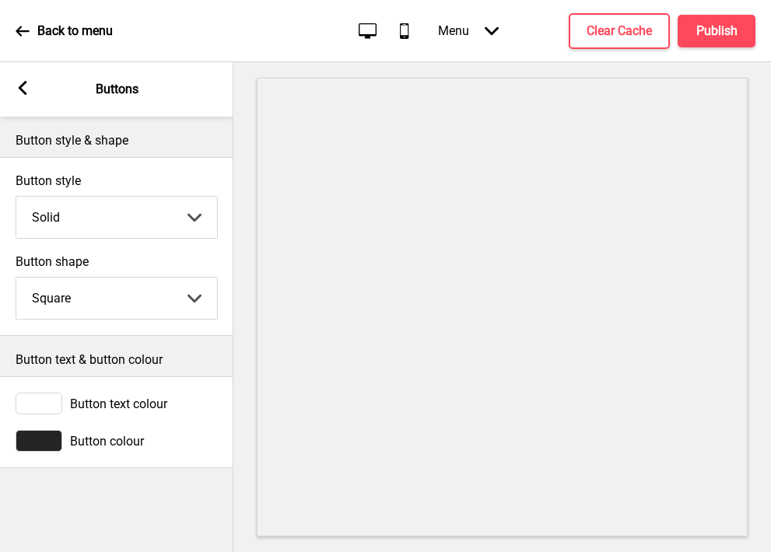
click at [54, 226] on select "Solid Outline Raised" at bounding box center [116, 217] width 201 height 41
select select "raised"
click at [16, 197] on select "Solid Outline Raised" at bounding box center [116, 217] width 201 height 41
click at [54, 304] on select "Round Square Pill" at bounding box center [116, 298] width 201 height 41
select select "pill"
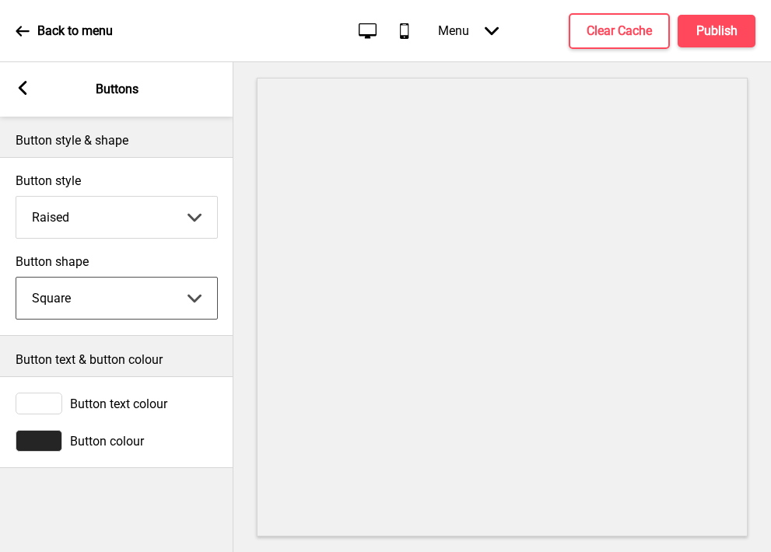
click at [16, 278] on select "Round Square Pill" at bounding box center [116, 298] width 201 height 41
click at [47, 444] on div at bounding box center [39, 441] width 47 height 22
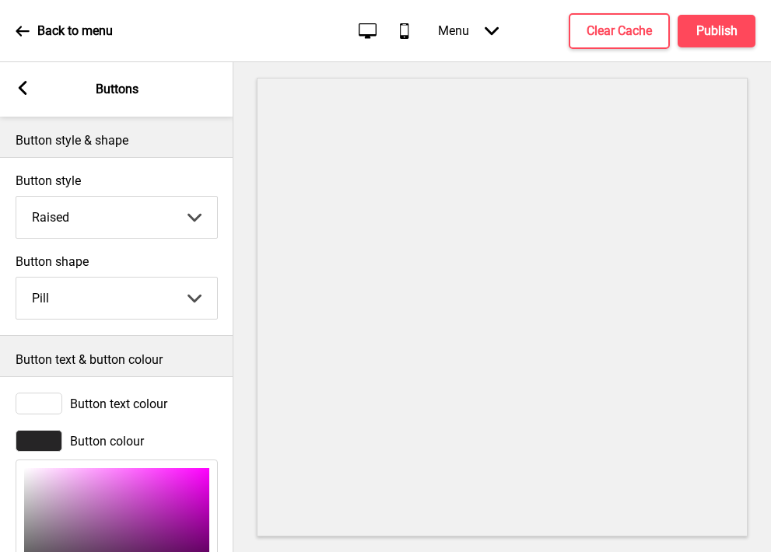
click at [45, 450] on div at bounding box center [39, 441] width 47 height 22
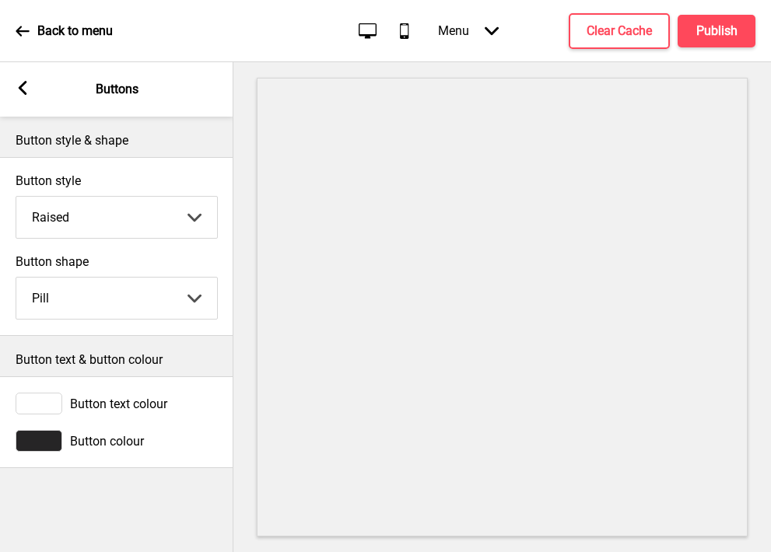
click at [33, 440] on div at bounding box center [39, 441] width 47 height 22
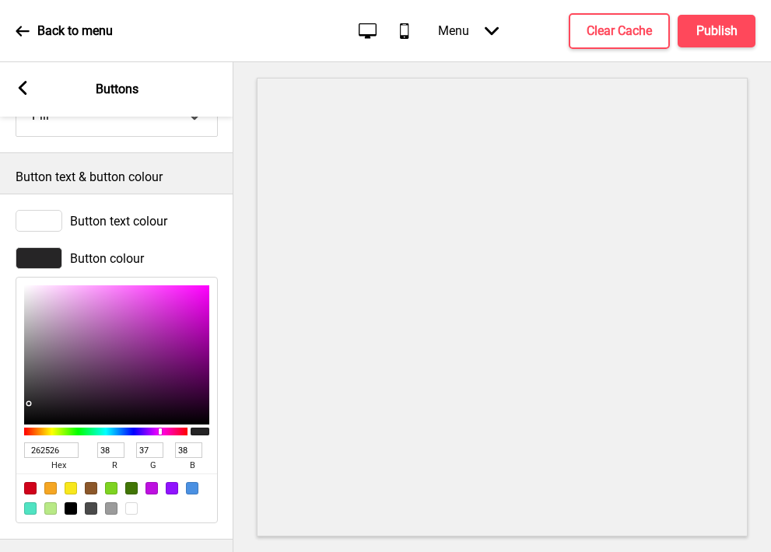
scroll to position [185, 0]
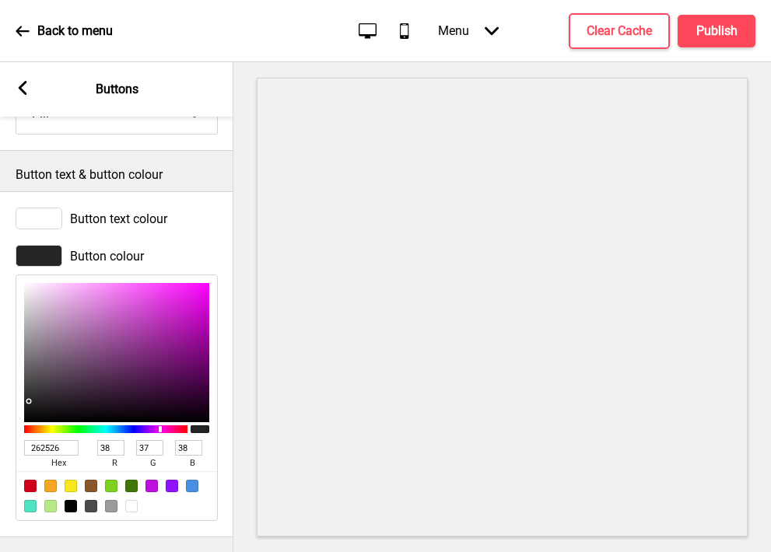
click at [43, 444] on input "262526" at bounding box center [51, 448] width 54 height 16
paste input "0E994D"
type input "0E994D"
type input "14"
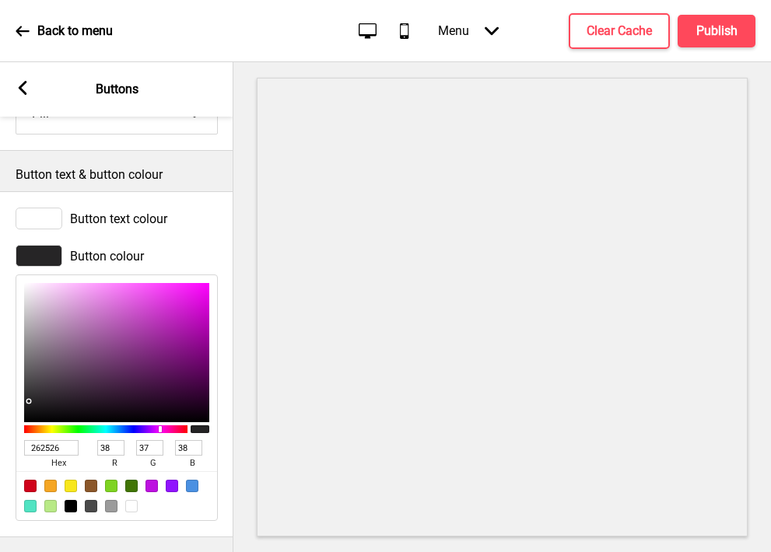
type input "153"
type input "77"
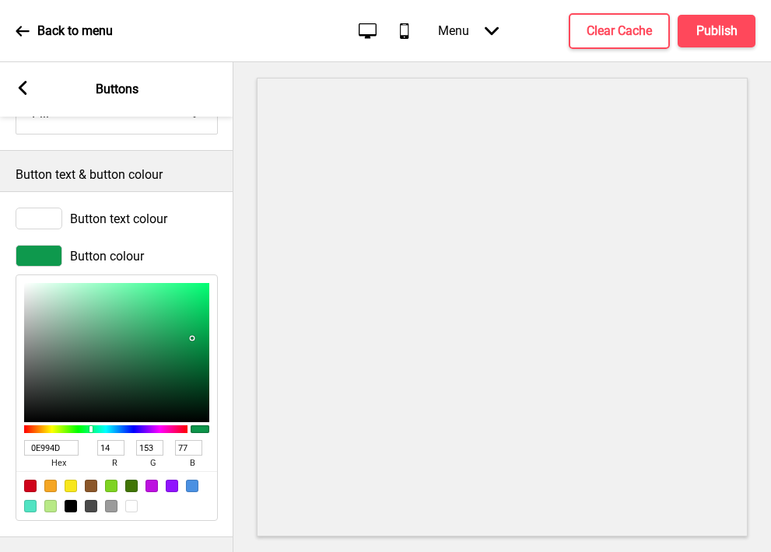
type input "0E994D"
click at [26, 90] on rect at bounding box center [23, 88] width 14 height 14
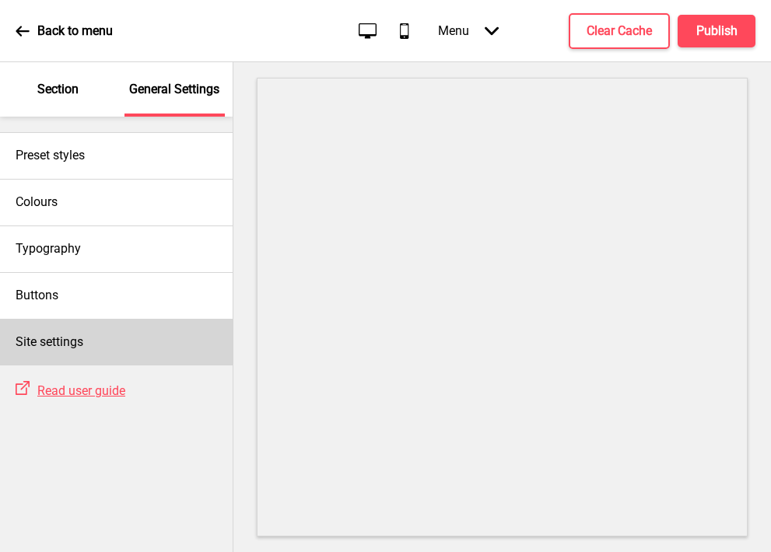
click at [57, 340] on h4 "Site settings" at bounding box center [50, 342] width 68 height 17
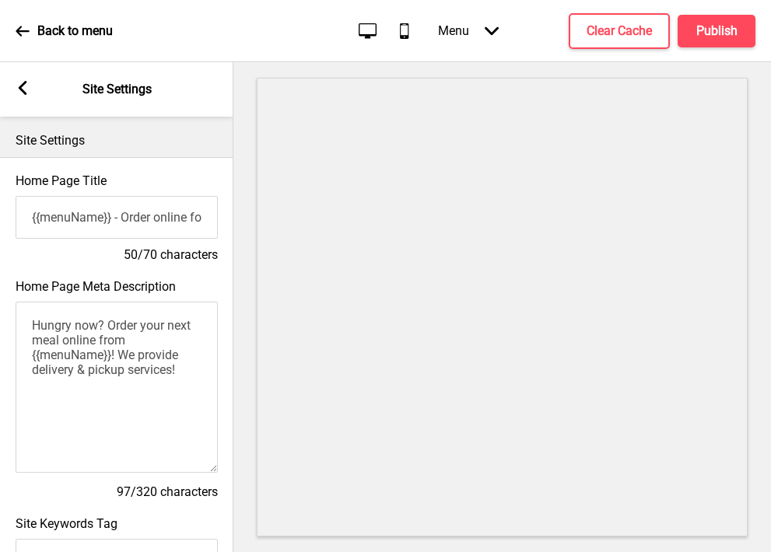
click at [64, 220] on input "{{menuName}} - Order online for delivery & pickup!" at bounding box center [117, 217] width 202 height 43
paste input "Crave Nasi Lemak"
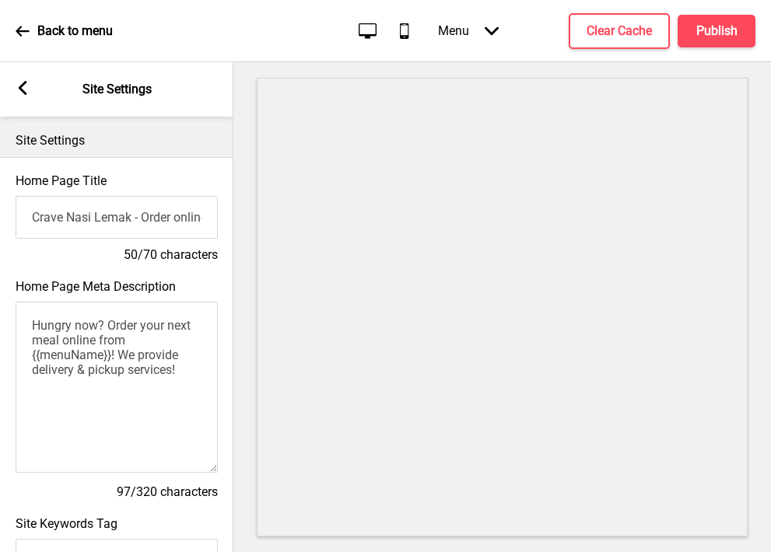
scroll to position [0, 135]
type input "Crave Nasi Lemak - Order online for delivery & pickup!"
click at [149, 333] on textarea "Hungry now? Order your next meal online from {{menuName}}! We provide delivery …" at bounding box center [117, 387] width 202 height 171
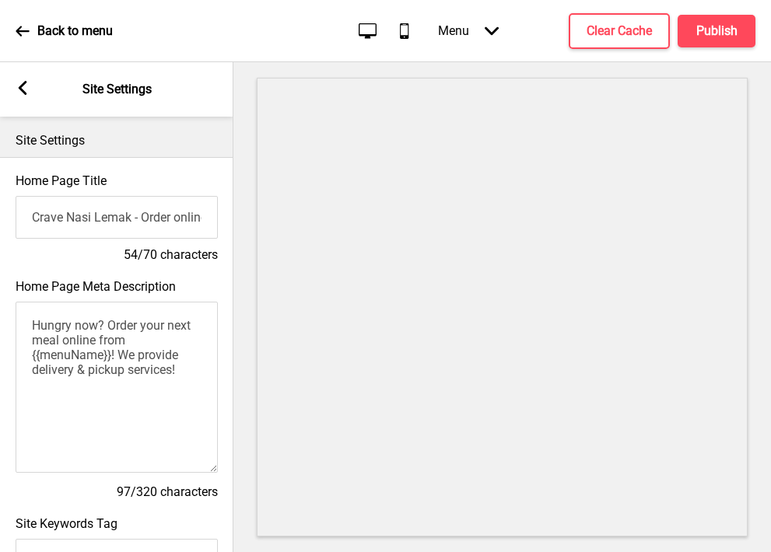
click at [149, 333] on textarea "Hungry now? Order your next meal online from {{menuName}}! We provide delivery …" at bounding box center [117, 387] width 202 height 171
paste textarea "Crave Nasi Lemak"
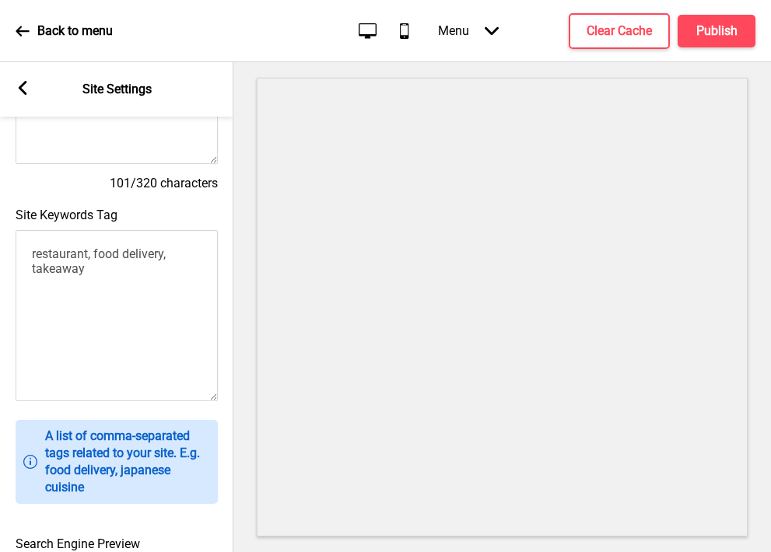
scroll to position [676, 0]
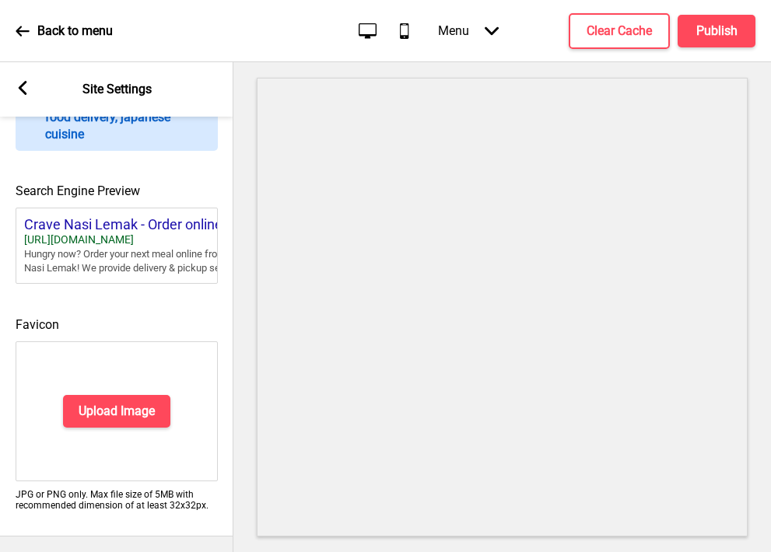
type textarea "Hungry now? Order your next meal online from Crave Nasi Lemak! We provide deliv…"
click at [121, 404] on h4 "Upload Image" at bounding box center [117, 411] width 76 height 17
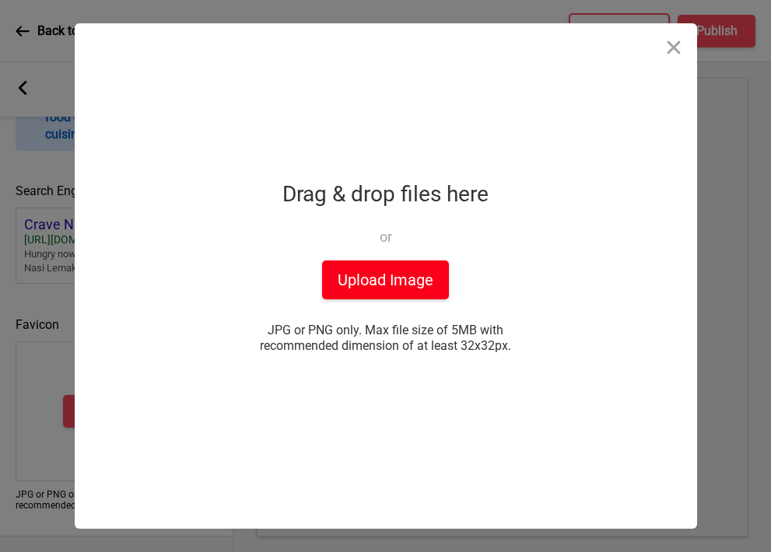
click at [407, 268] on button "Upload Image" at bounding box center [385, 280] width 127 height 39
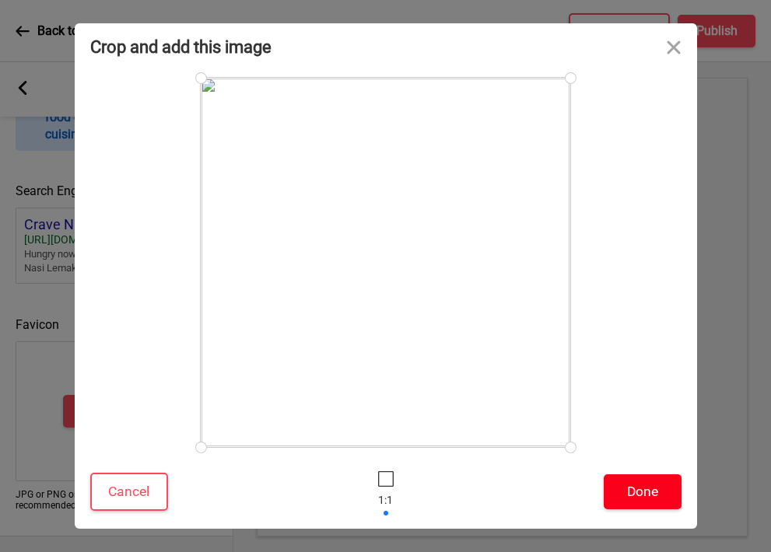
click at [632, 500] on button "Done" at bounding box center [643, 492] width 78 height 35
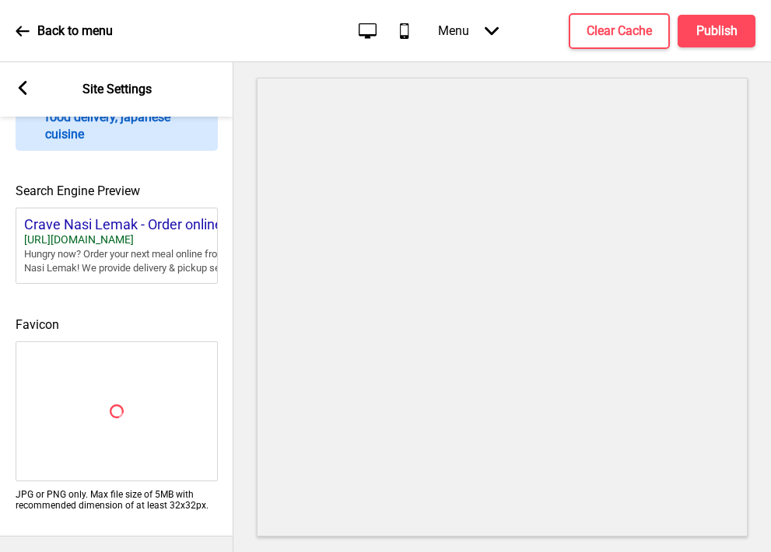
scroll to position [669, 0]
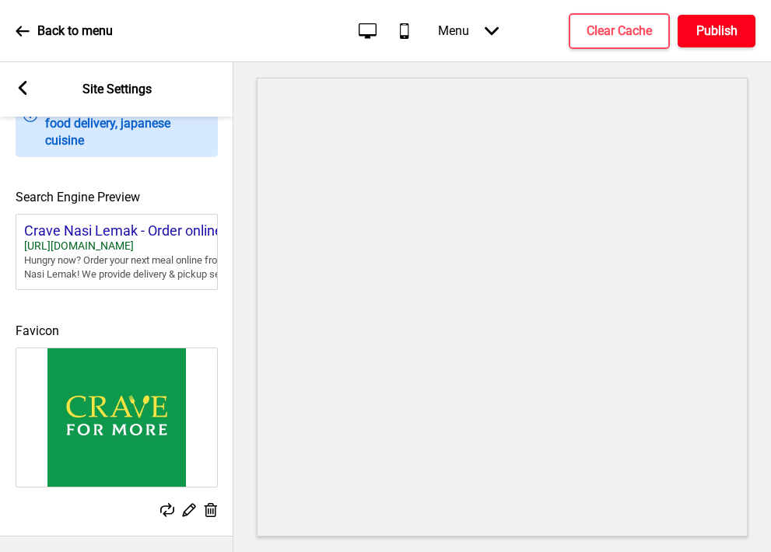
click at [642, 32] on h4 "Publish" at bounding box center [716, 31] width 41 height 17
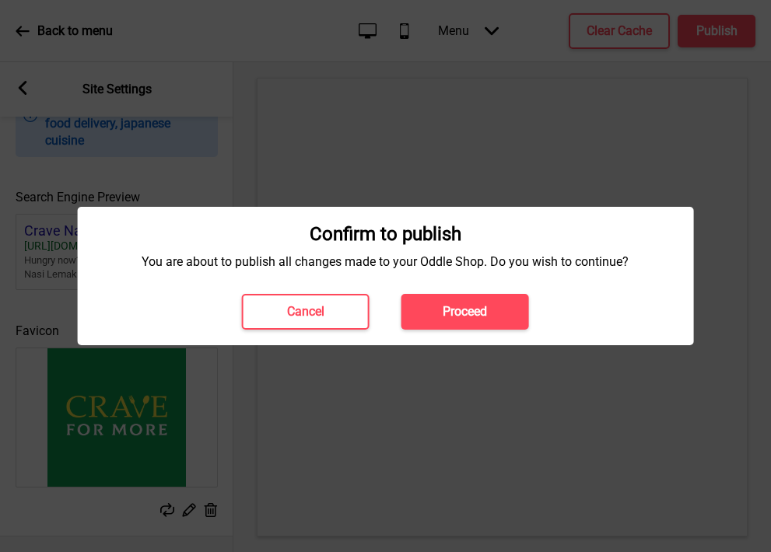
click at [472, 310] on h4 "Proceed" at bounding box center [465, 311] width 44 height 17
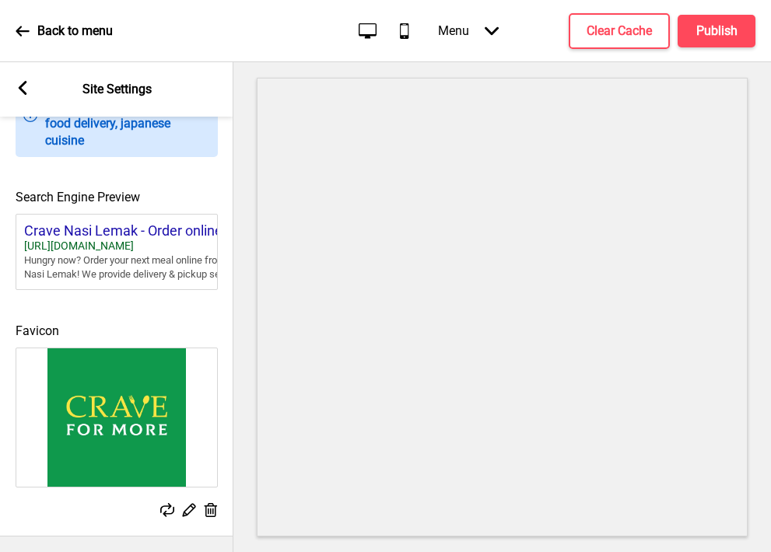
click at [22, 81] on rect at bounding box center [23, 88] width 14 height 14
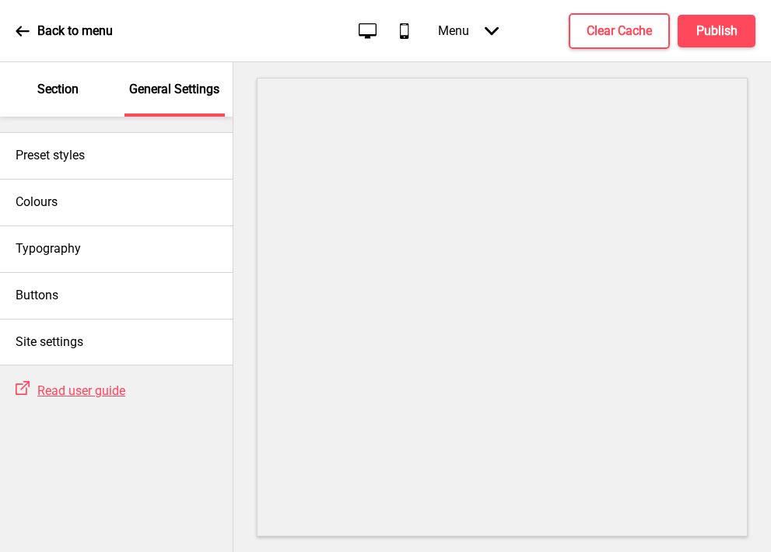
click at [62, 88] on p "Section" at bounding box center [57, 89] width 41 height 17
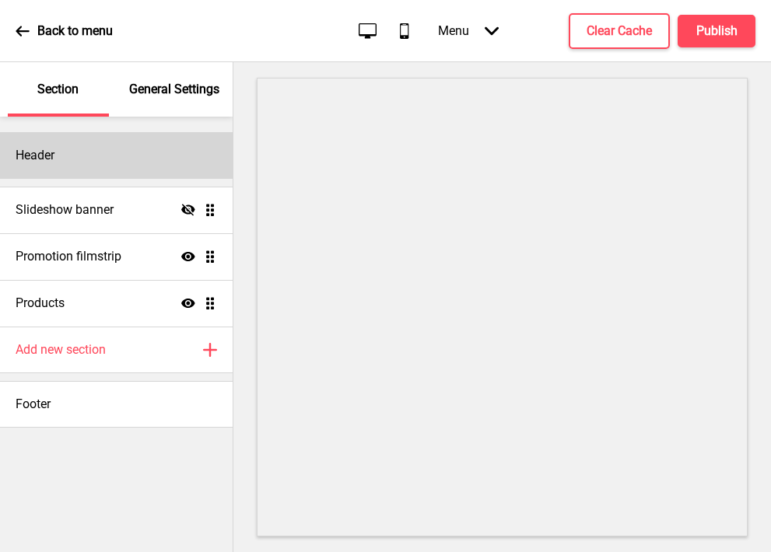
click at [89, 155] on div "Header" at bounding box center [116, 155] width 233 height 47
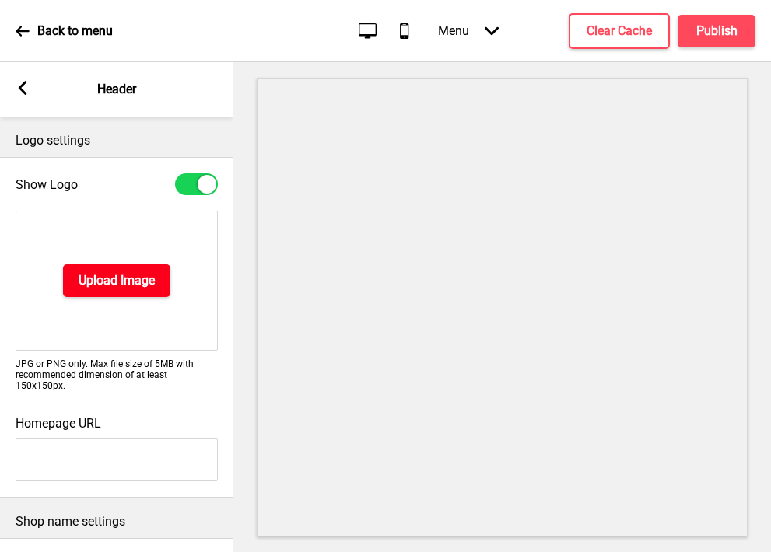
click at [96, 280] on h4 "Upload Image" at bounding box center [117, 280] width 76 height 17
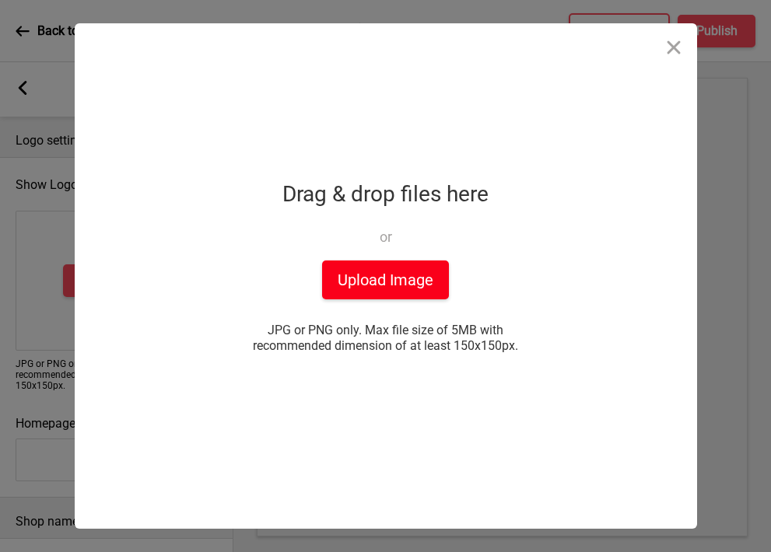
click at [334, 264] on button "Upload Image" at bounding box center [385, 280] width 127 height 39
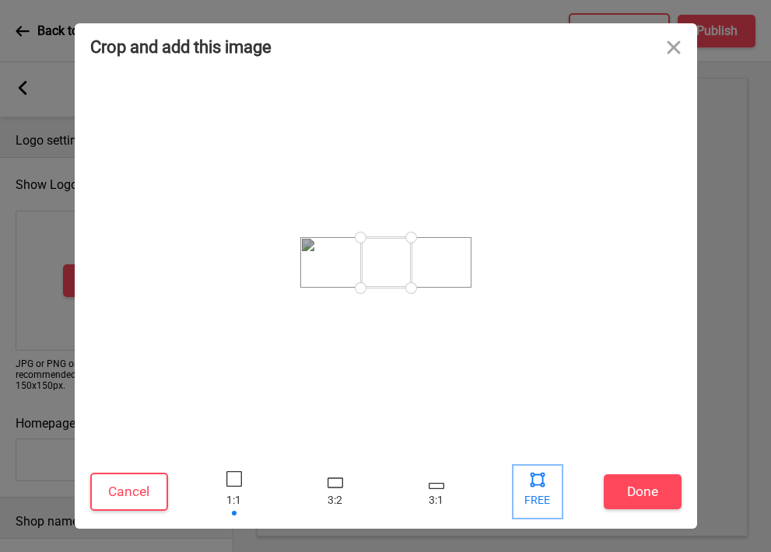
click at [534, 490] on div at bounding box center [537, 492] width 47 height 51
drag, startPoint x: 407, startPoint y: 289, endPoint x: 580, endPoint y: 310, distance: 174.1
click at [579, 310] on div at bounding box center [385, 263] width 591 height 370
drag, startPoint x: 360, startPoint y: 286, endPoint x: 188, endPoint y: 324, distance: 176.3
click at [188, 324] on div at bounding box center [385, 263] width 591 height 370
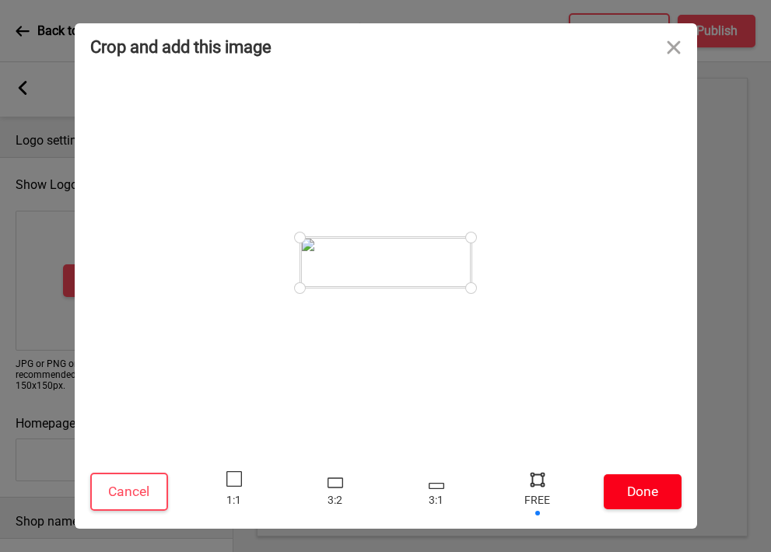
click at [642, 482] on button "Done" at bounding box center [643, 492] width 78 height 35
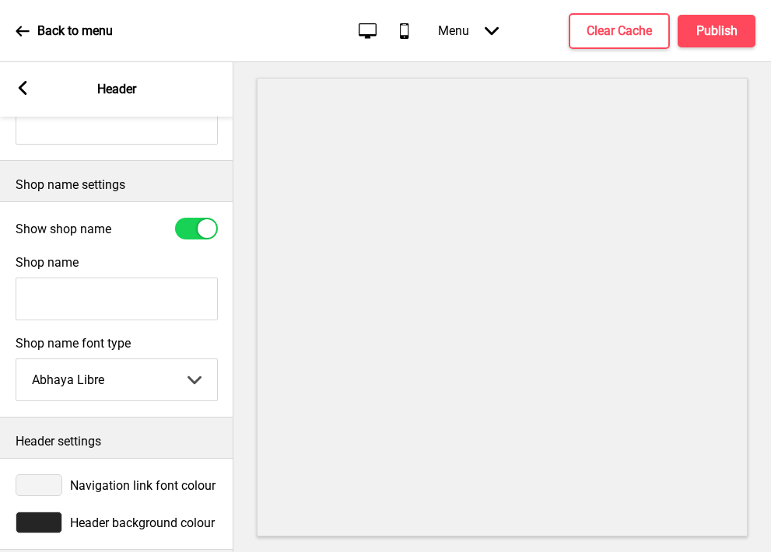
scroll to position [324, 0]
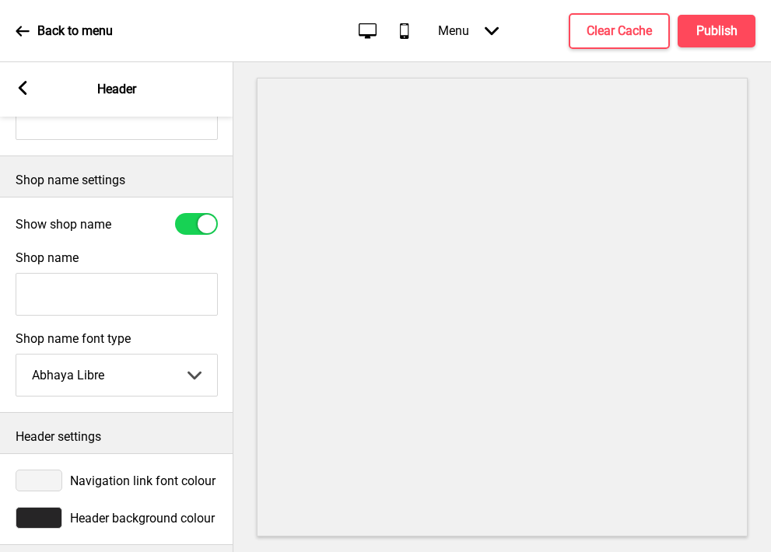
click at [193, 221] on div at bounding box center [196, 224] width 43 height 22
checkbox input "false"
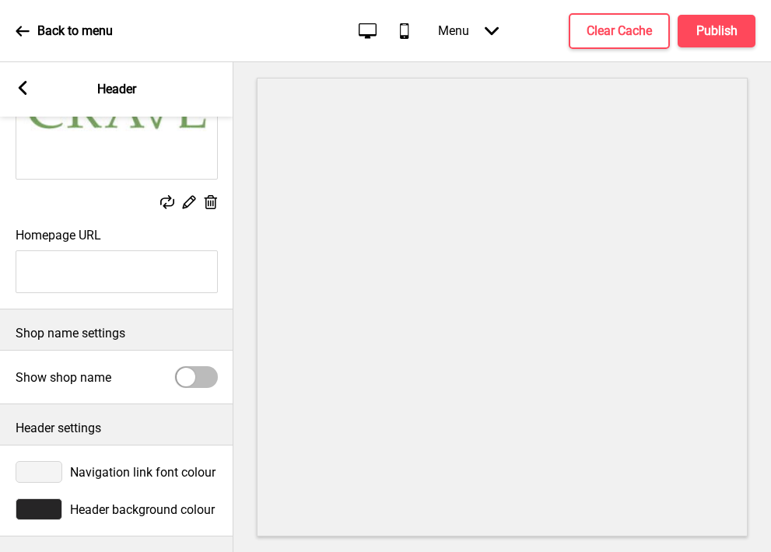
scroll to position [171, 0]
click at [47, 475] on div at bounding box center [39, 472] width 47 height 22
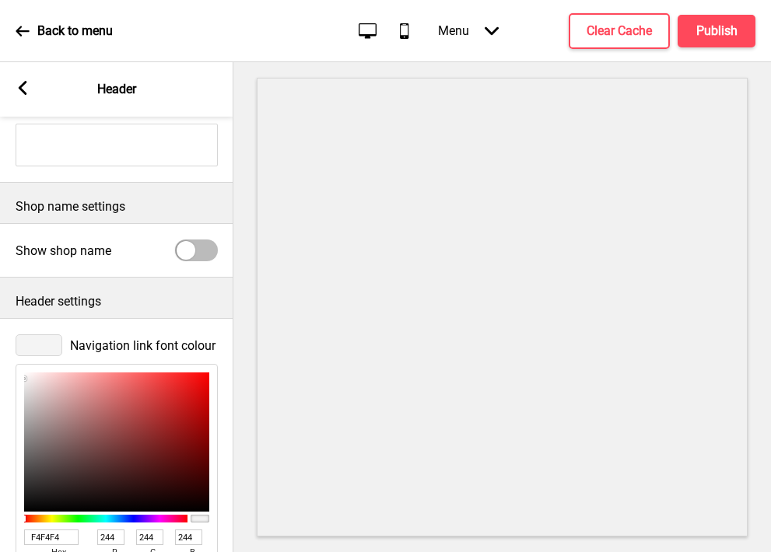
scroll to position [324, 0]
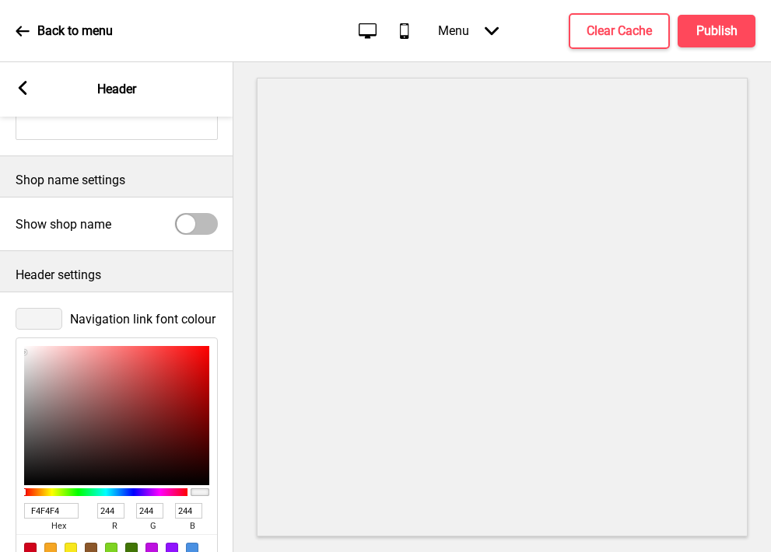
click at [44, 506] on input "F4F4F4" at bounding box center [51, 511] width 54 height 16
paste input "15B42E"
type input "15B42E"
type input "21"
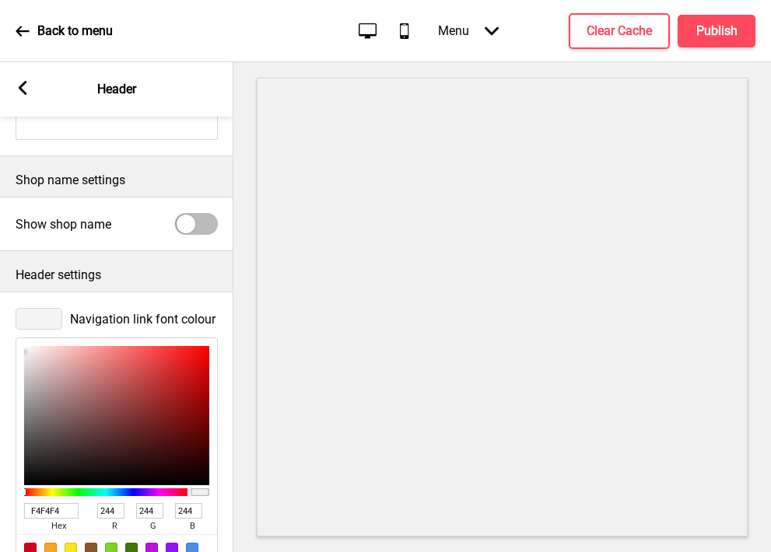
type input "180"
type input "46"
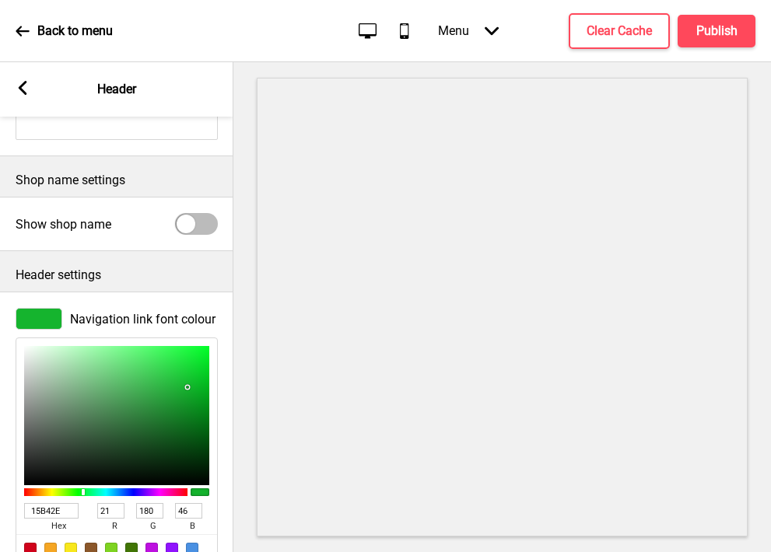
scroll to position [425, 0]
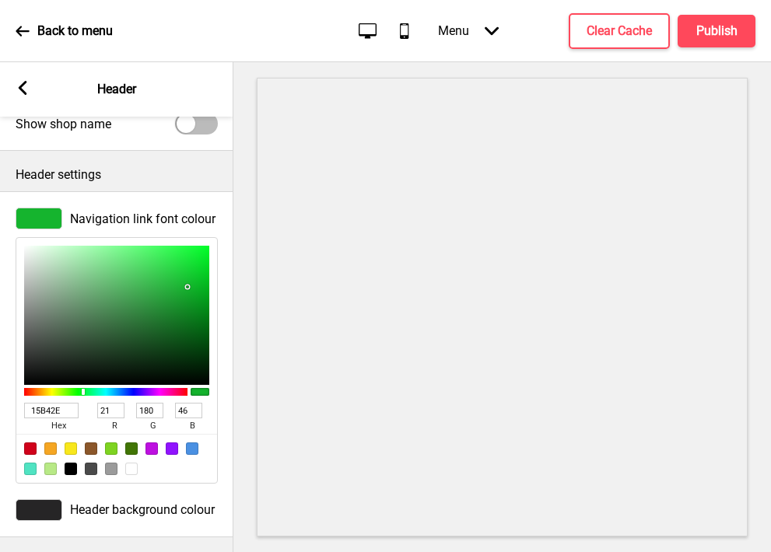
type input "15B42E"
click at [44, 509] on div at bounding box center [39, 510] width 47 height 22
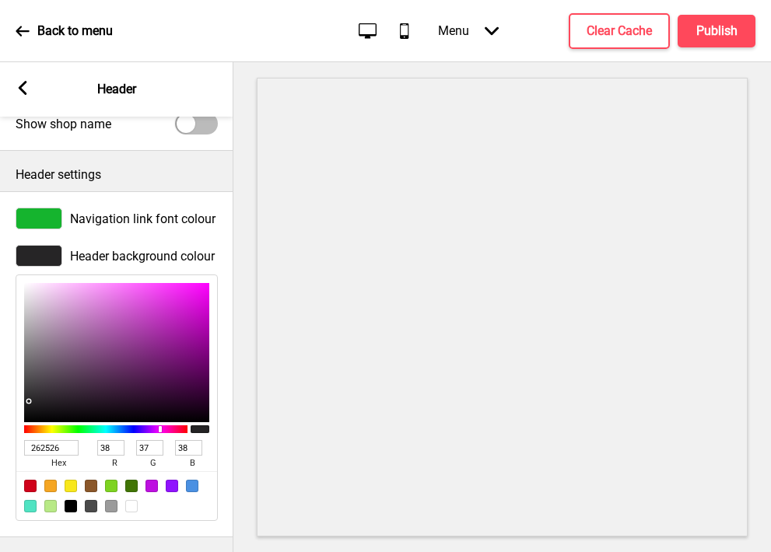
click at [138, 506] on div at bounding box center [116, 495] width 201 height 49
click at [131, 505] on div at bounding box center [131, 506] width 12 height 12
type input "FFFFFF"
type input "255"
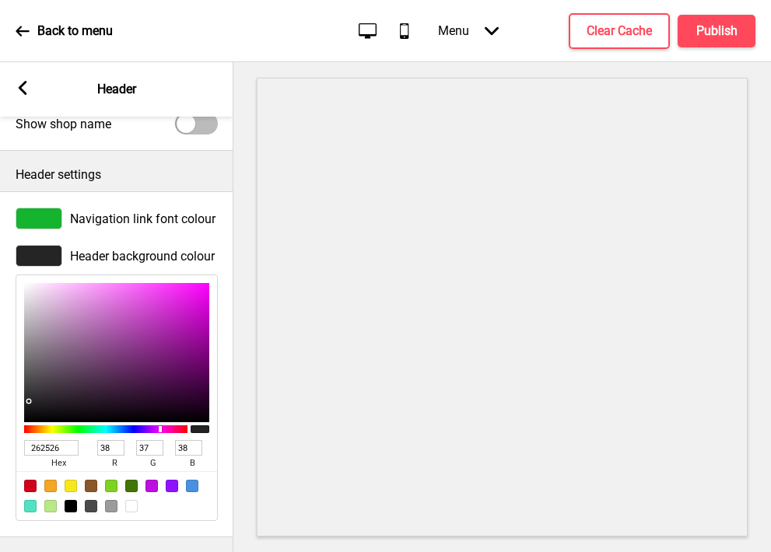
type input "255"
click at [17, 83] on rect at bounding box center [23, 88] width 14 height 14
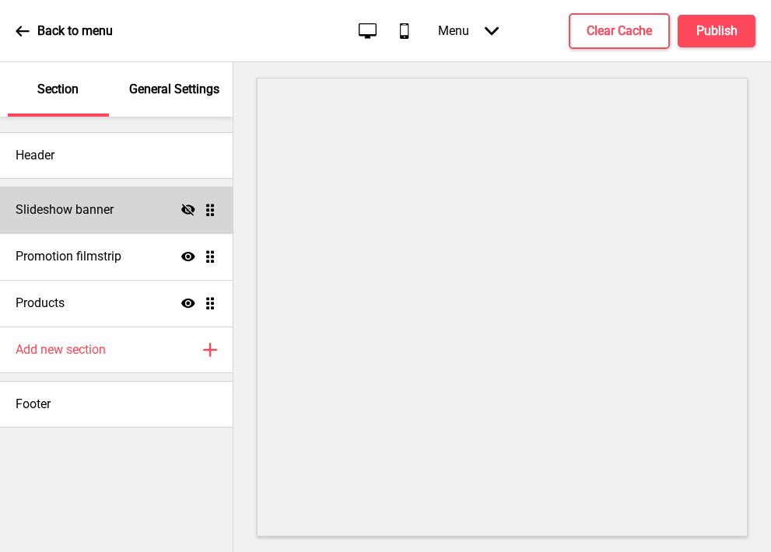
click at [187, 205] on icon at bounding box center [188, 210] width 14 height 12
click at [89, 209] on h4 "Slideshow banner" at bounding box center [65, 210] width 98 height 17
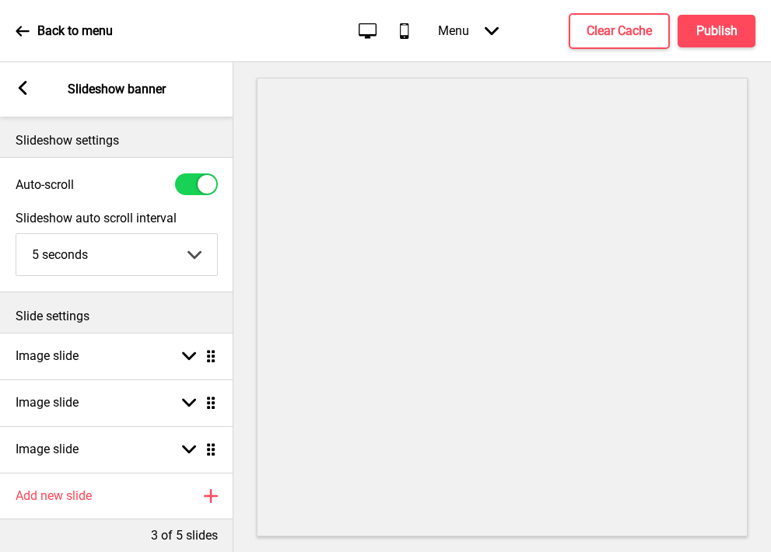
click at [197, 178] on div at bounding box center [196, 184] width 43 height 22
checkbox input "false"
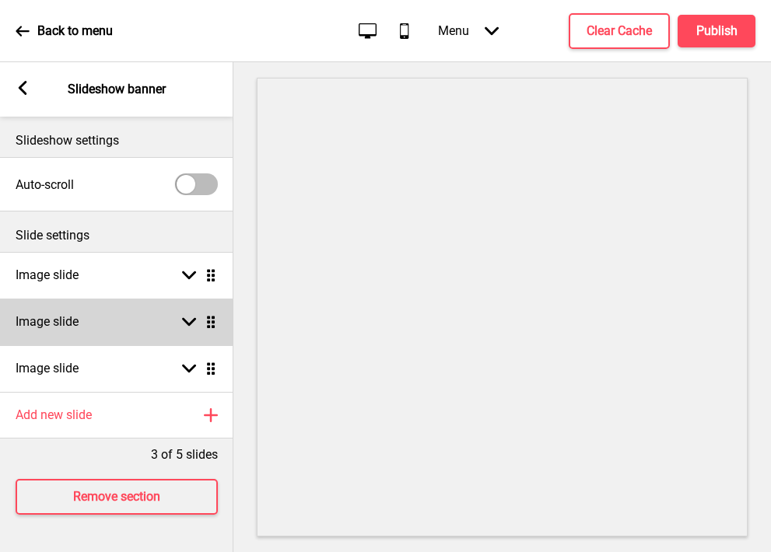
click at [115, 327] on div "Image slide Arrow down Drag" at bounding box center [116, 322] width 233 height 47
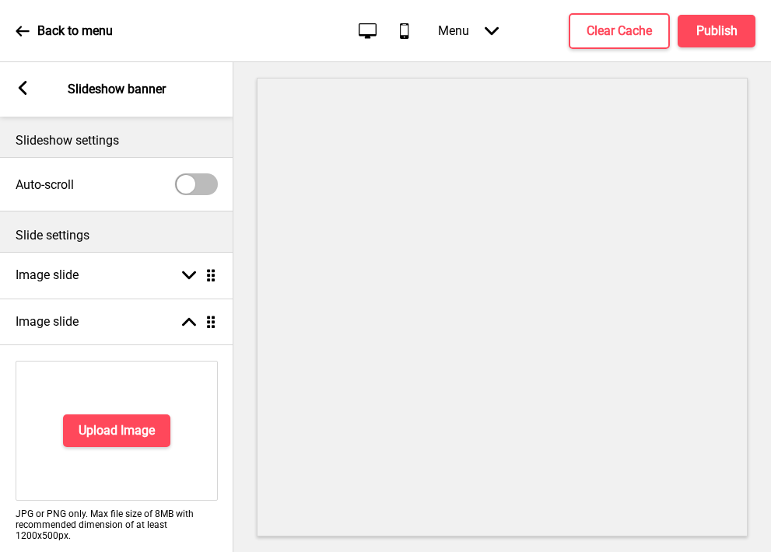
scroll to position [240, 0]
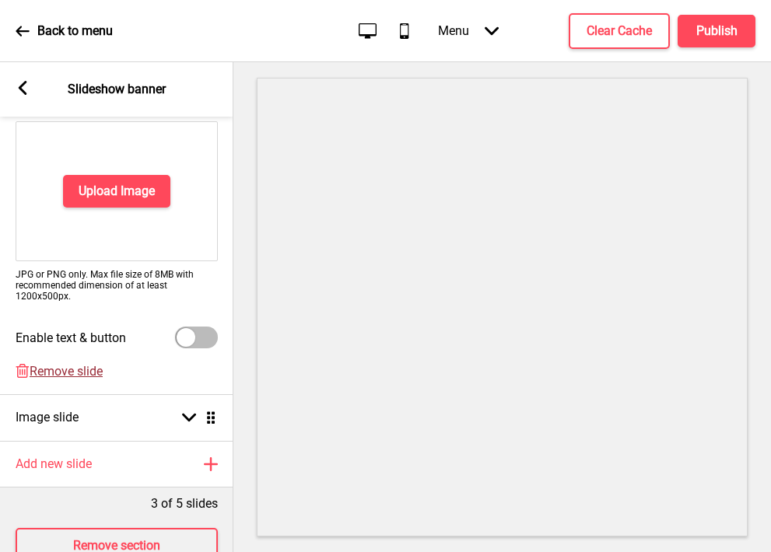
click at [47, 370] on span "Remove slide" at bounding box center [66, 371] width 73 height 15
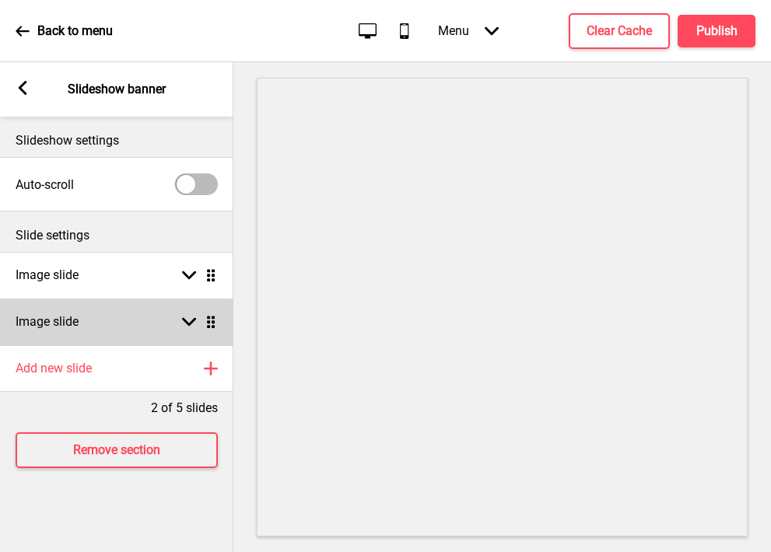
click at [41, 318] on h4 "Image slide" at bounding box center [47, 322] width 63 height 17
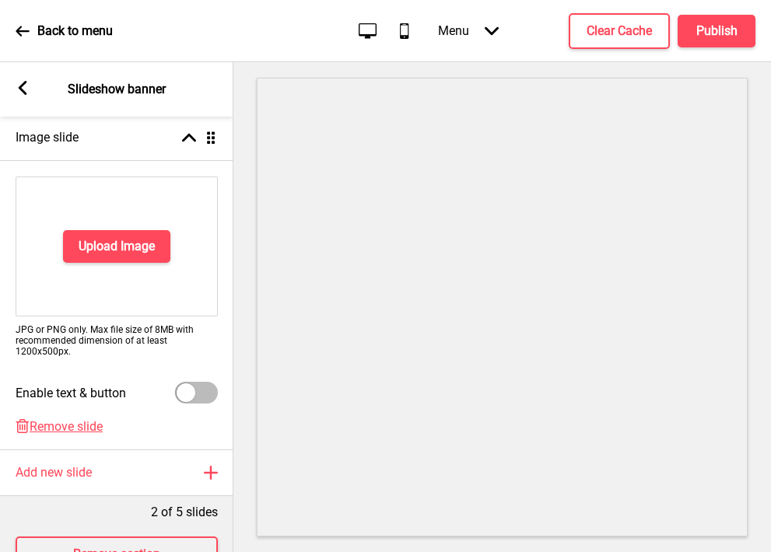
scroll to position [203, 0]
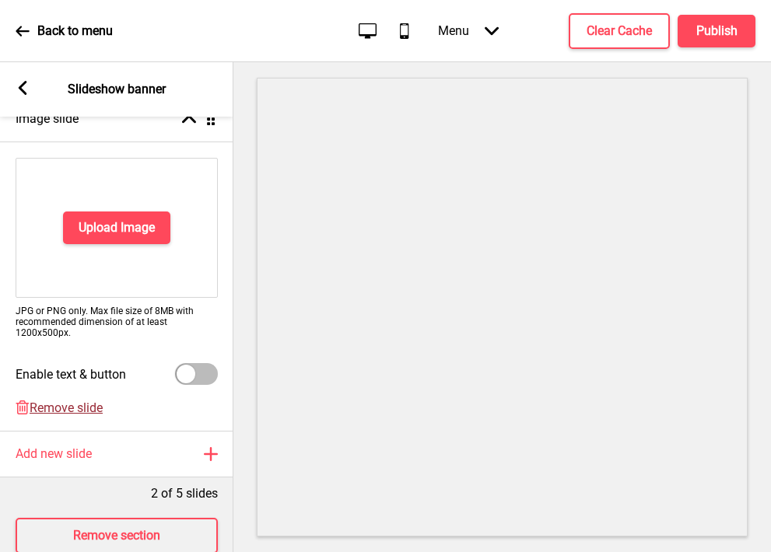
click at [45, 412] on span "Remove slide" at bounding box center [66, 408] width 73 height 15
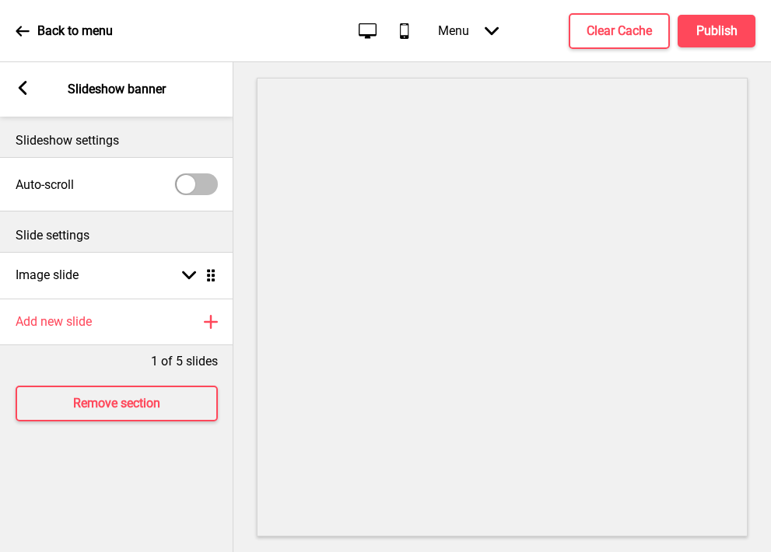
scroll to position [0, 0]
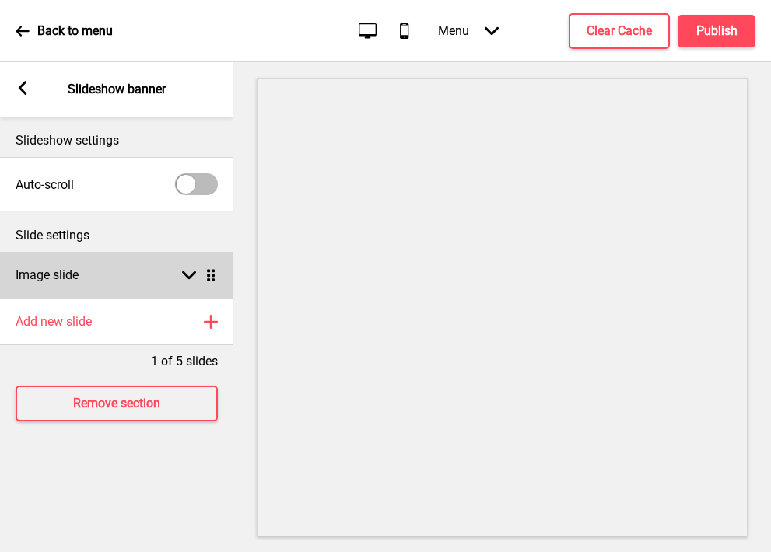
click at [111, 284] on div "Image slide Arrow down Drag" at bounding box center [116, 275] width 233 height 47
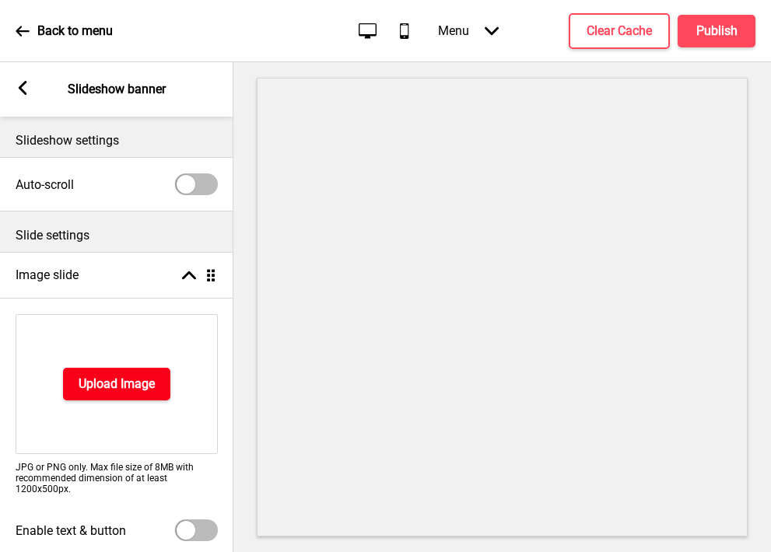
click at [78, 380] on button "Upload Image" at bounding box center [116, 384] width 107 height 33
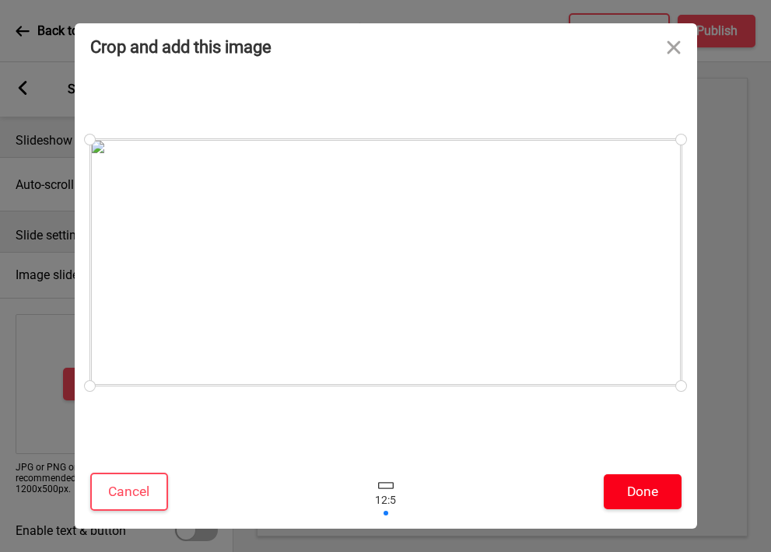
click at [624, 490] on button "Done" at bounding box center [643, 492] width 78 height 35
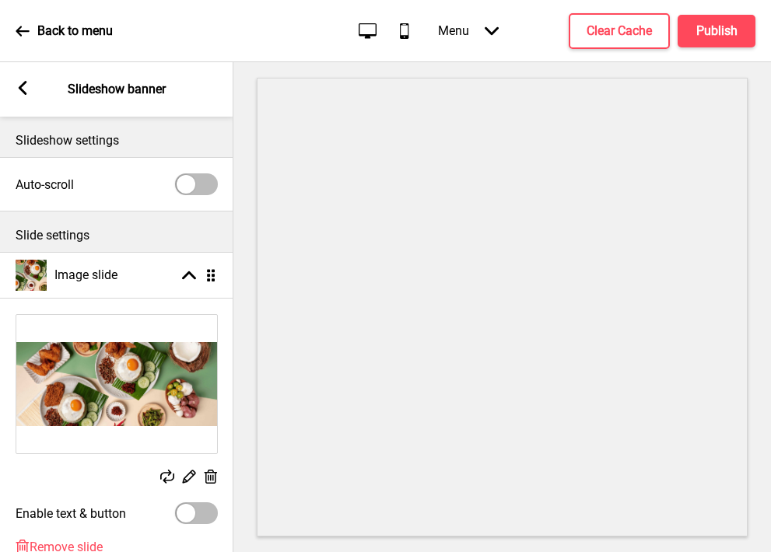
scroll to position [171, 0]
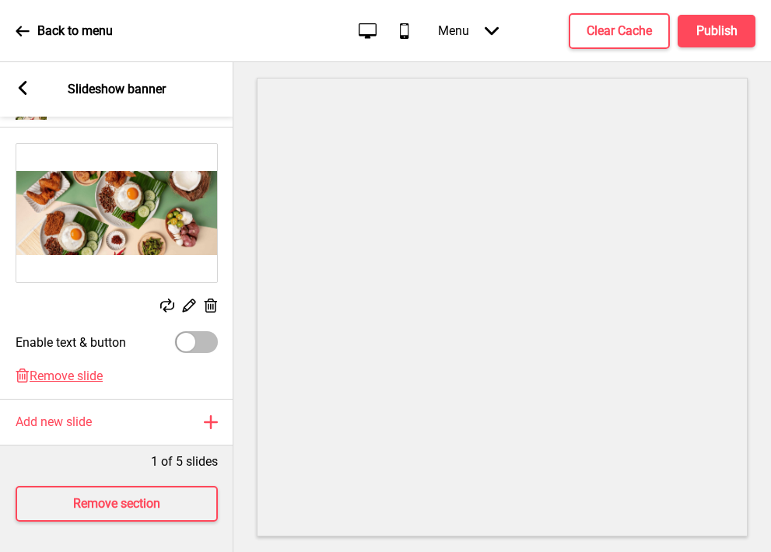
click at [23, 79] on div "Arrow left Slideshow banner" at bounding box center [116, 89] width 233 height 54
click at [26, 86] on rect at bounding box center [23, 88] width 14 height 14
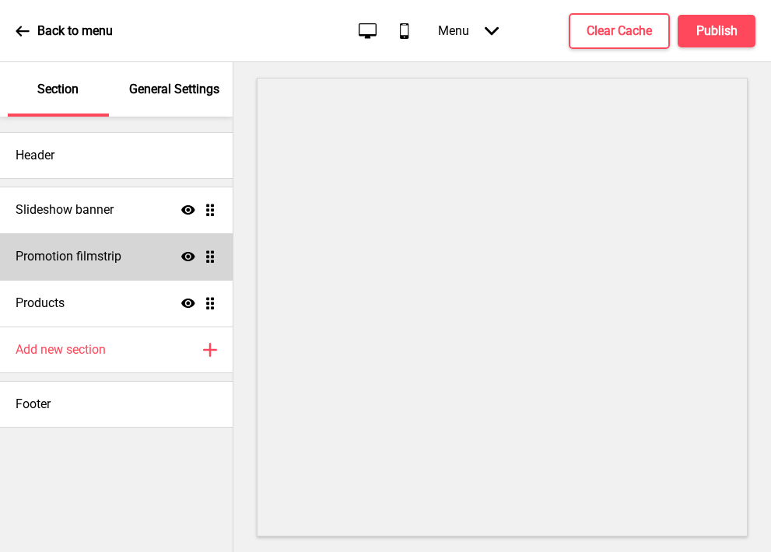
click at [123, 270] on div "Promotion filmstrip Show Drag" at bounding box center [116, 256] width 233 height 47
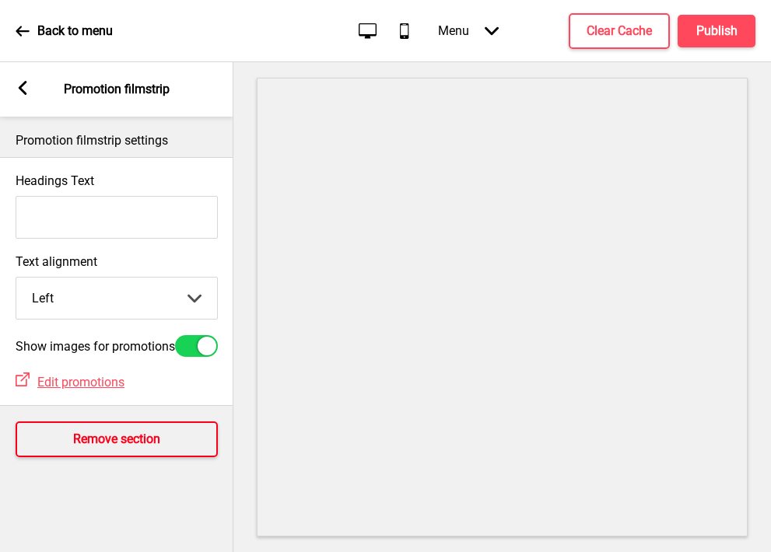
click at [99, 448] on h4 "Remove section" at bounding box center [116, 439] width 87 height 17
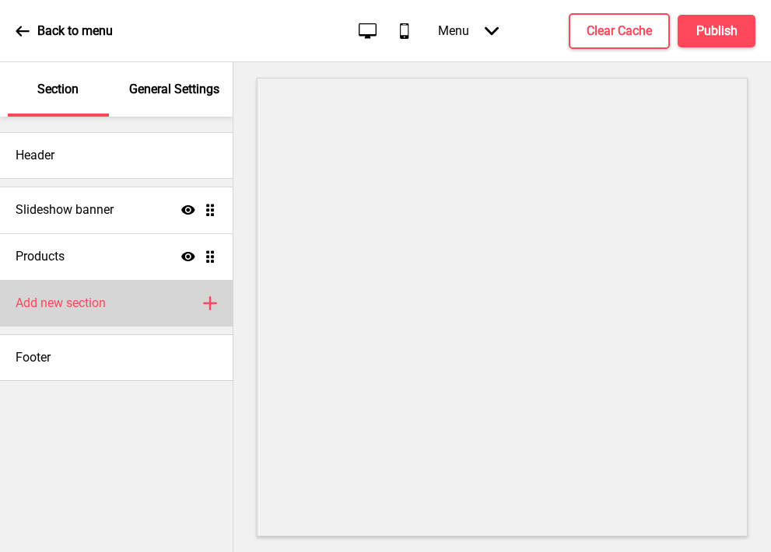
click at [55, 313] on div "Add new section Plus" at bounding box center [116, 303] width 233 height 47
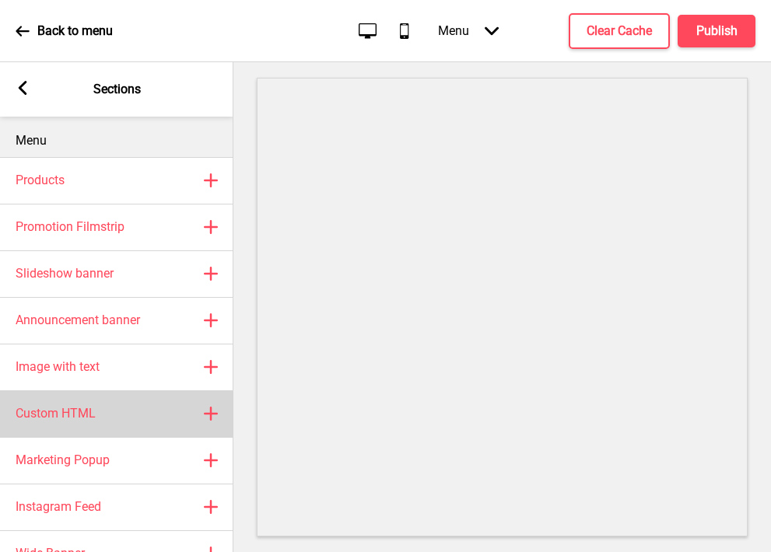
scroll to position [40, 0]
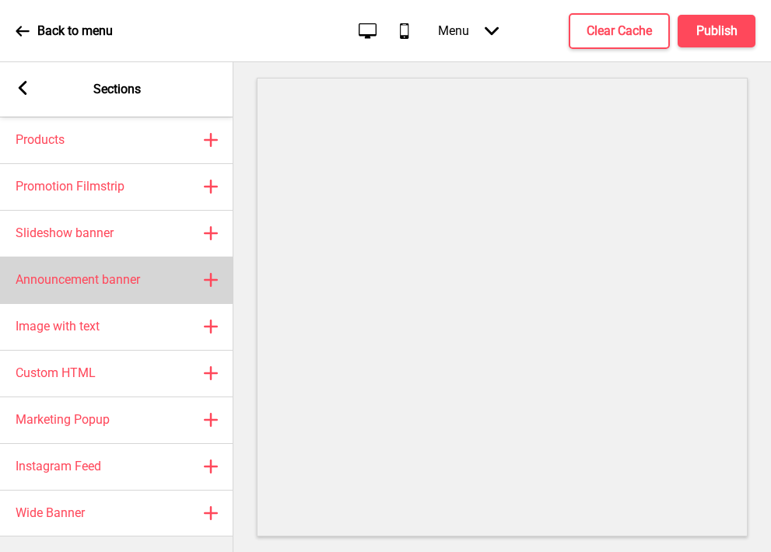
click at [62, 290] on div "Announcement banner Plus" at bounding box center [116, 280] width 233 height 47
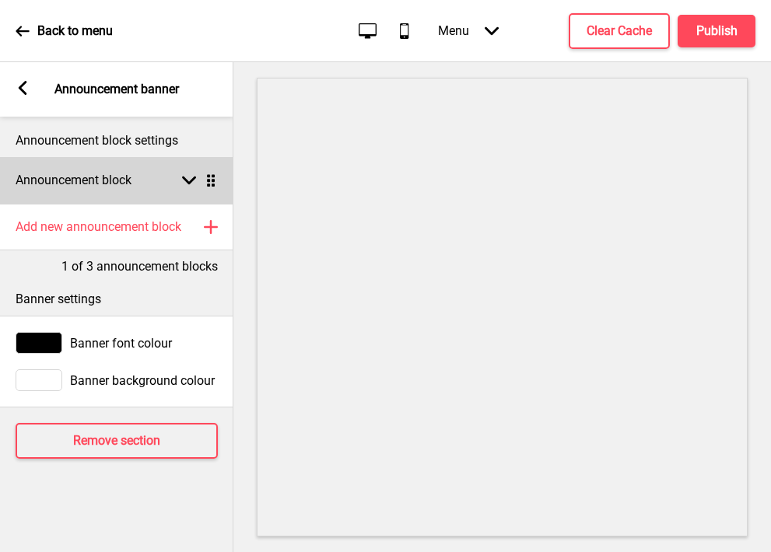
click at [91, 184] on h4 "Announcement block" at bounding box center [74, 180] width 116 height 17
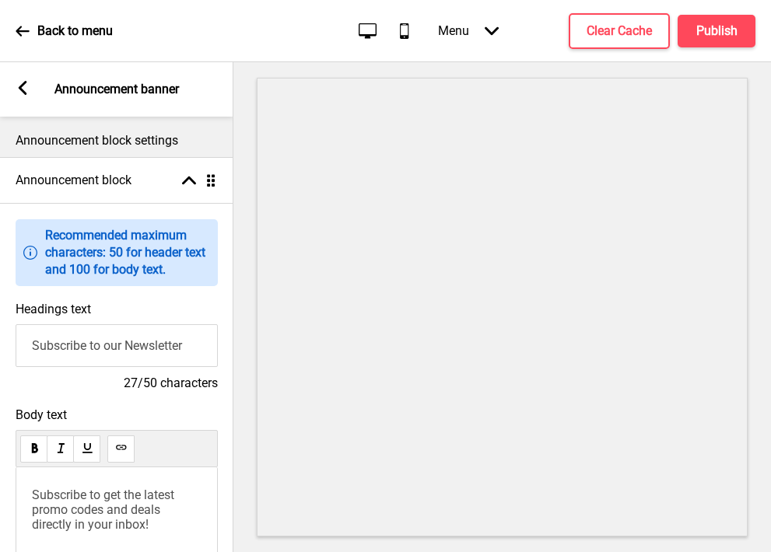
click at [72, 347] on input "Subscribe to our Newsletter" at bounding box center [117, 345] width 202 height 43
paste input "Welcome to Crave!"
type input "Welcome to Crave!"
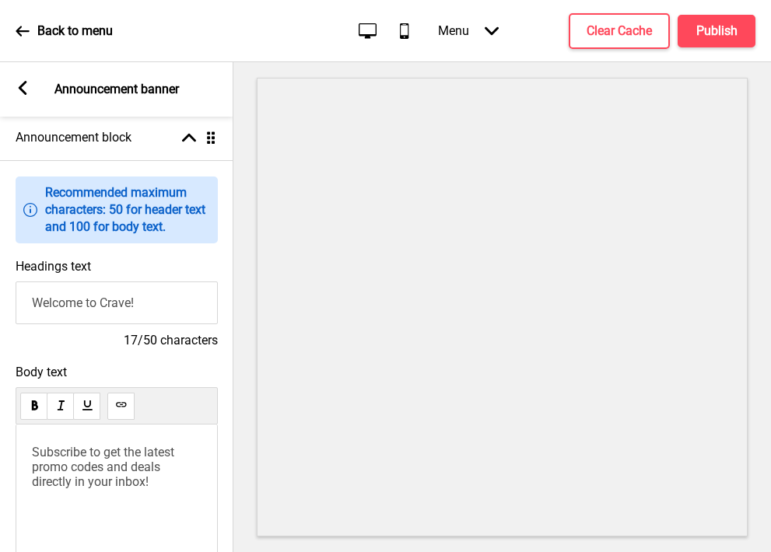
scroll to position [97, 0]
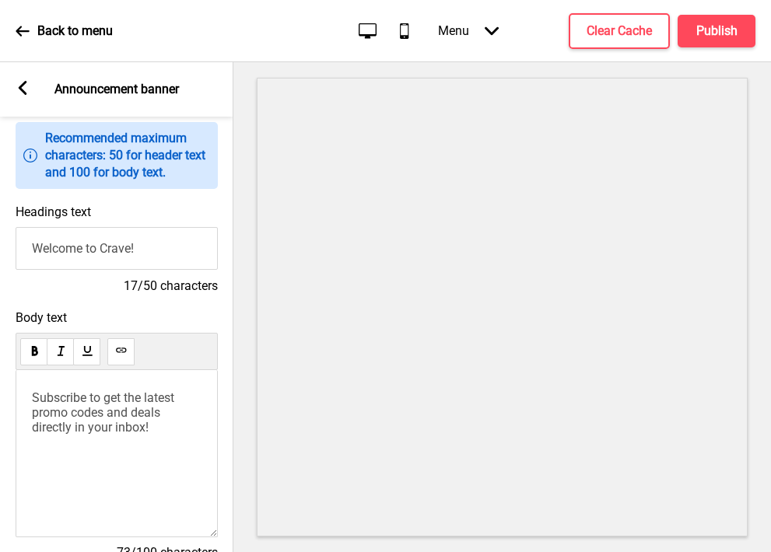
click at [65, 405] on span "Subscribe to get the latest promo codes and deals directly in your inbox!" at bounding box center [104, 413] width 145 height 44
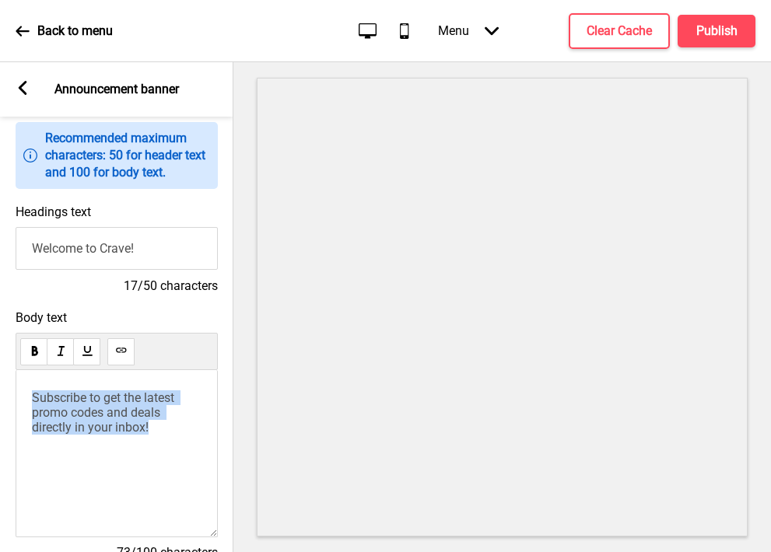
click at [65, 405] on span "Subscribe to get the latest promo codes and deals directly in your inbox!" at bounding box center [104, 413] width 145 height 44
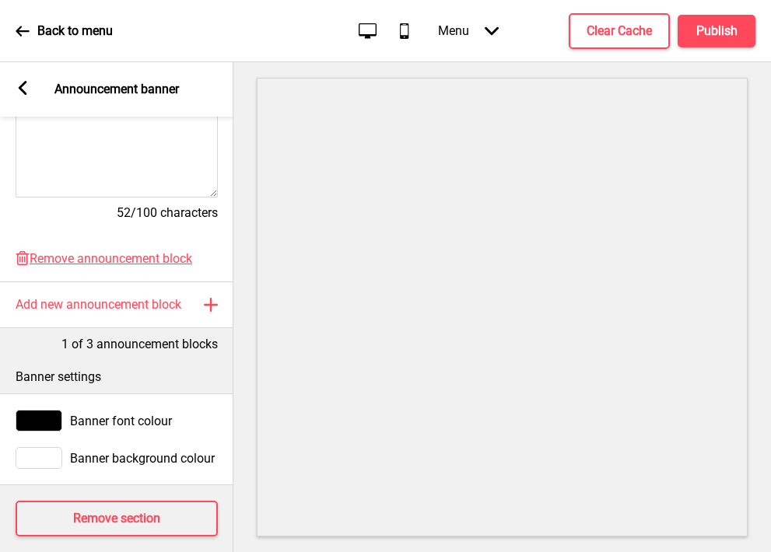
scroll to position [453, 0]
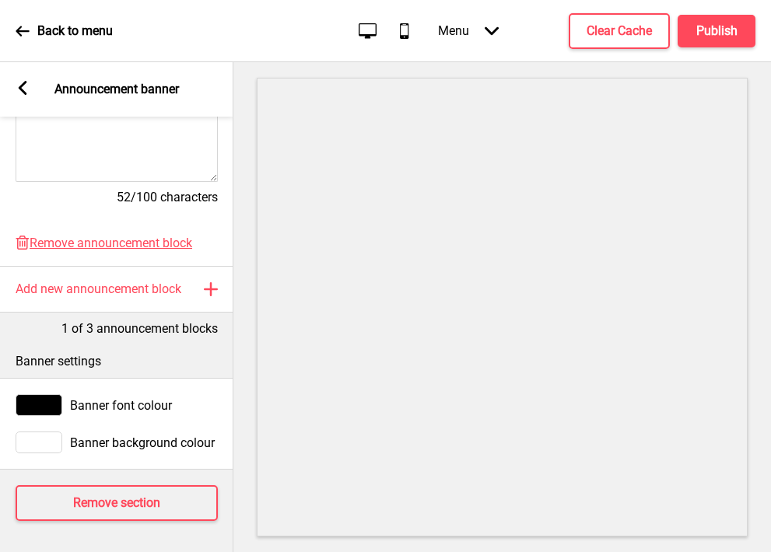
click at [30, 84] on div "Arrow left Announcement banner" at bounding box center [116, 89] width 233 height 54
click at [21, 85] on icon at bounding box center [23, 88] width 9 height 14
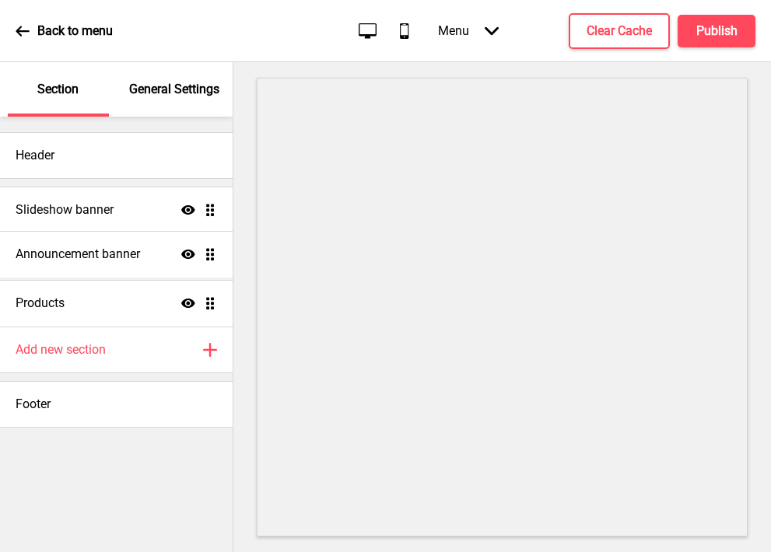
drag, startPoint x: 209, startPoint y: 300, endPoint x: 200, endPoint y: 251, distance: 49.9
click at [200, 251] on ul "Slideshow banner Show Drag Products Show Drag Announcement banner Show Drag" at bounding box center [116, 257] width 233 height 140
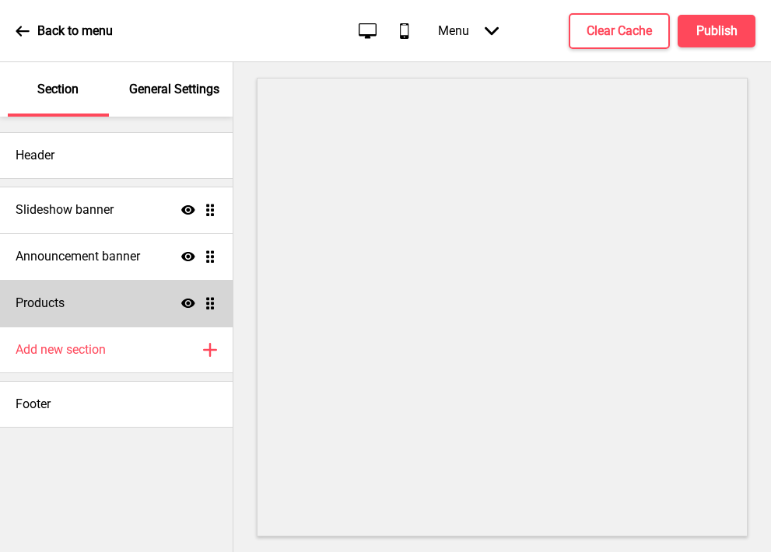
click at [50, 312] on div "Products Show Drag" at bounding box center [116, 303] width 233 height 47
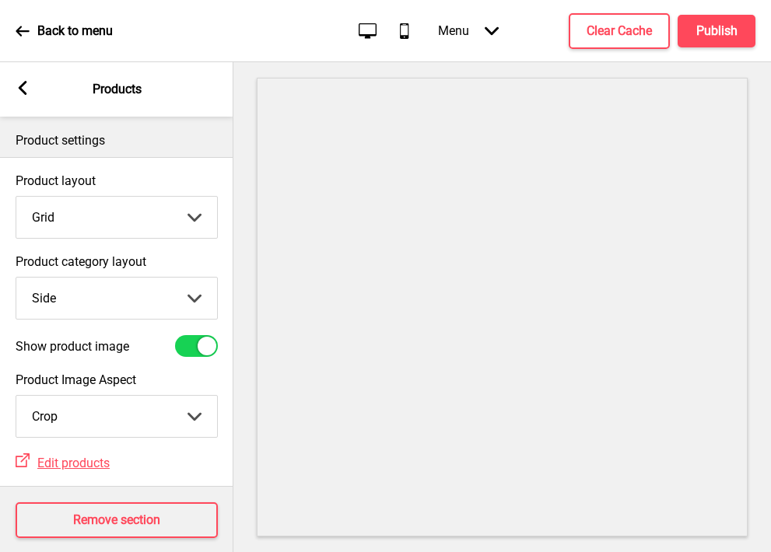
click at [65, 293] on select "Top Side" at bounding box center [116, 298] width 201 height 41
select select "top"
click at [16, 278] on select "Top Side" at bounding box center [116, 298] width 201 height 41
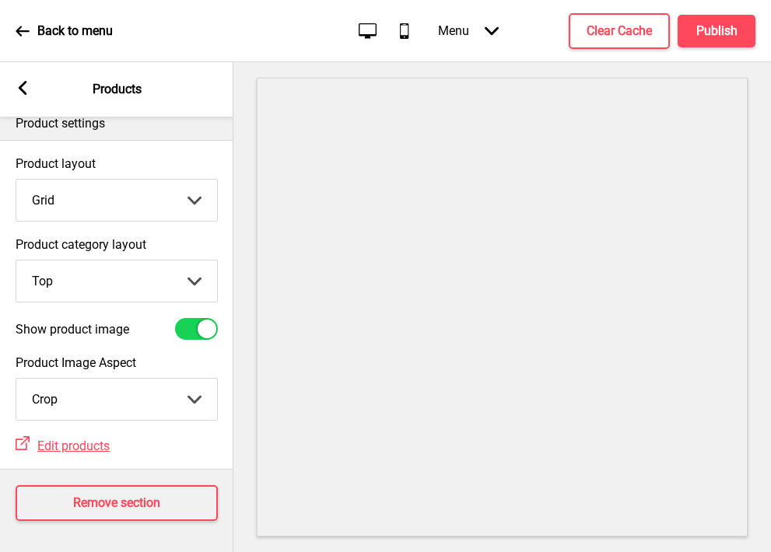
click at [186, 324] on div at bounding box center [196, 329] width 43 height 22
checkbox input "false"
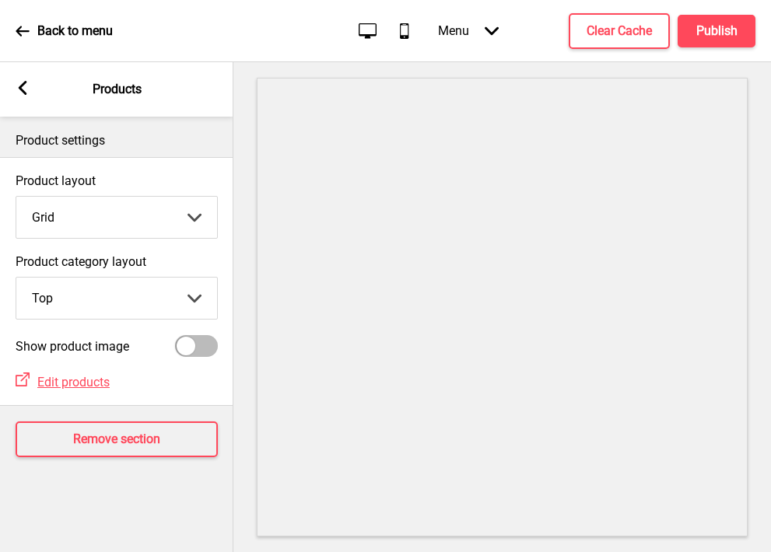
scroll to position [0, 0]
click at [642, 23] on h4 "Publish" at bounding box center [716, 31] width 41 height 17
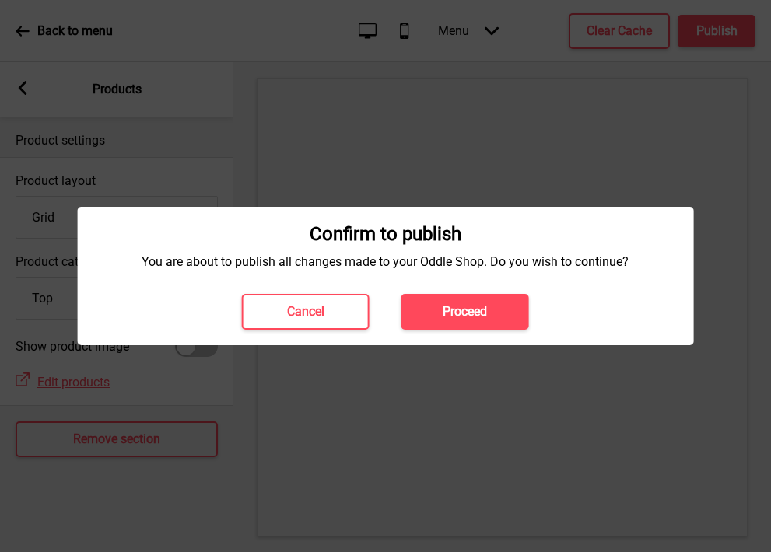
click at [451, 299] on button "Proceed" at bounding box center [465, 312] width 128 height 36
